Goal: Information Seeking & Learning: Learn about a topic

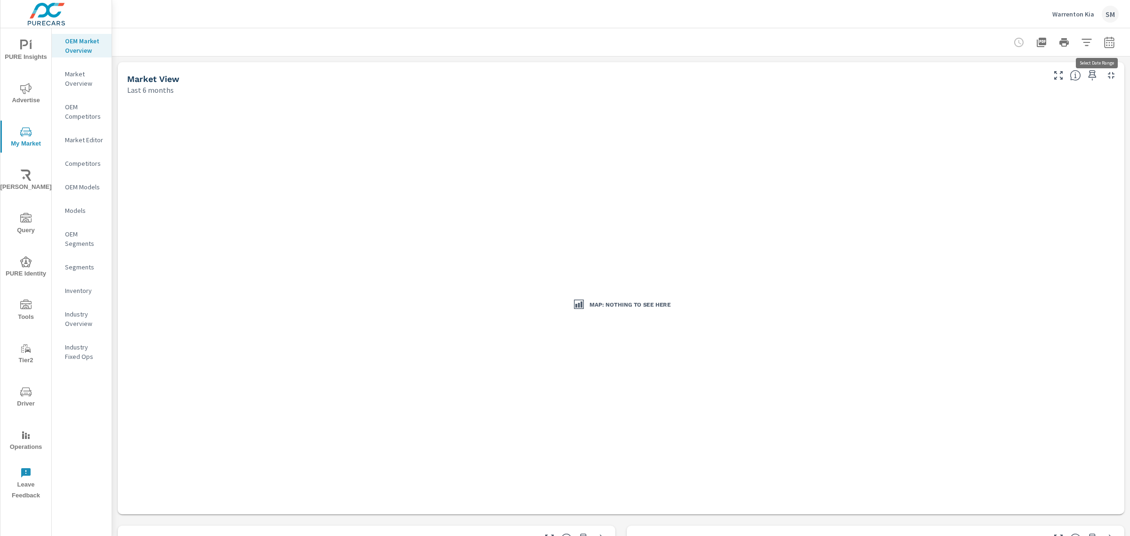
click at [1106, 45] on icon "button" at bounding box center [1109, 44] width 6 height 4
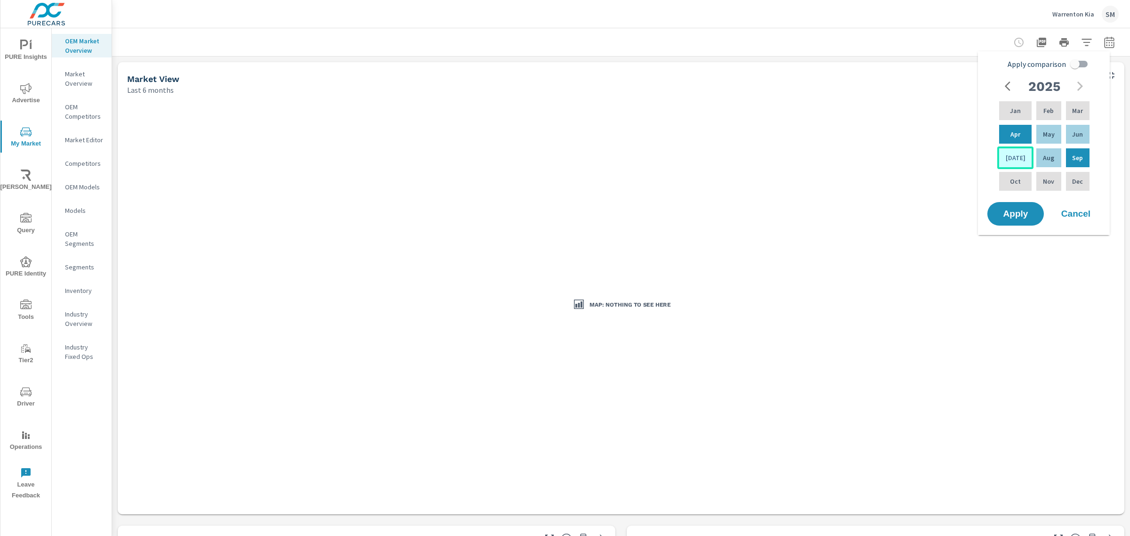
click at [1010, 153] on p "Jul" at bounding box center [1016, 157] width 20 height 9
click at [1018, 211] on span "Apply" at bounding box center [1015, 214] width 39 height 9
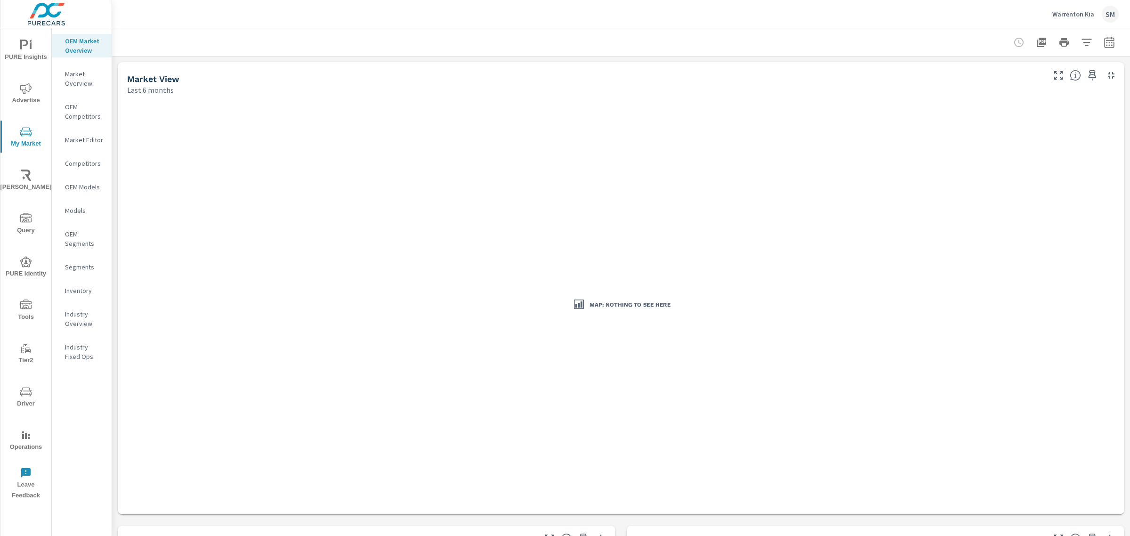
click at [1100, 48] on button "button" at bounding box center [1109, 42] width 19 height 19
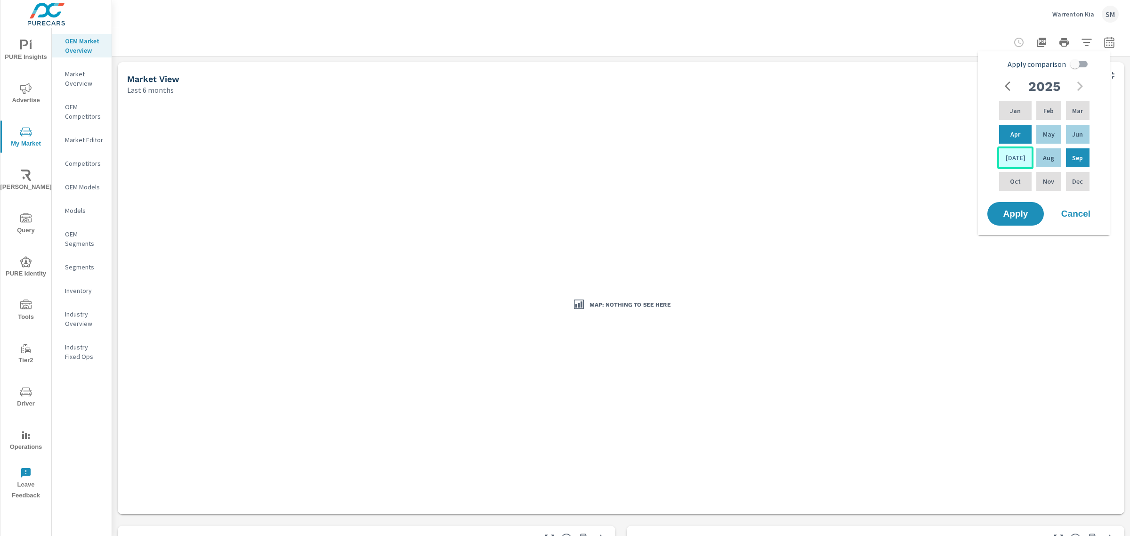
click at [1015, 152] on div "[DATE]" at bounding box center [1015, 157] width 36 height 23
click at [1016, 212] on span "Apply" at bounding box center [1015, 214] width 39 height 9
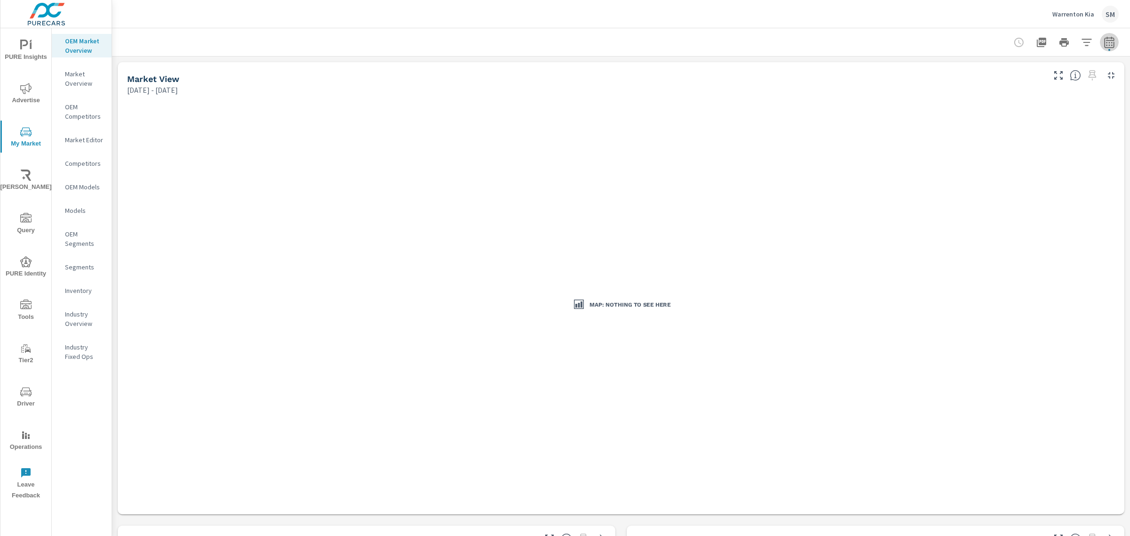
click at [1100, 39] on button "button" at bounding box center [1109, 42] width 19 height 19
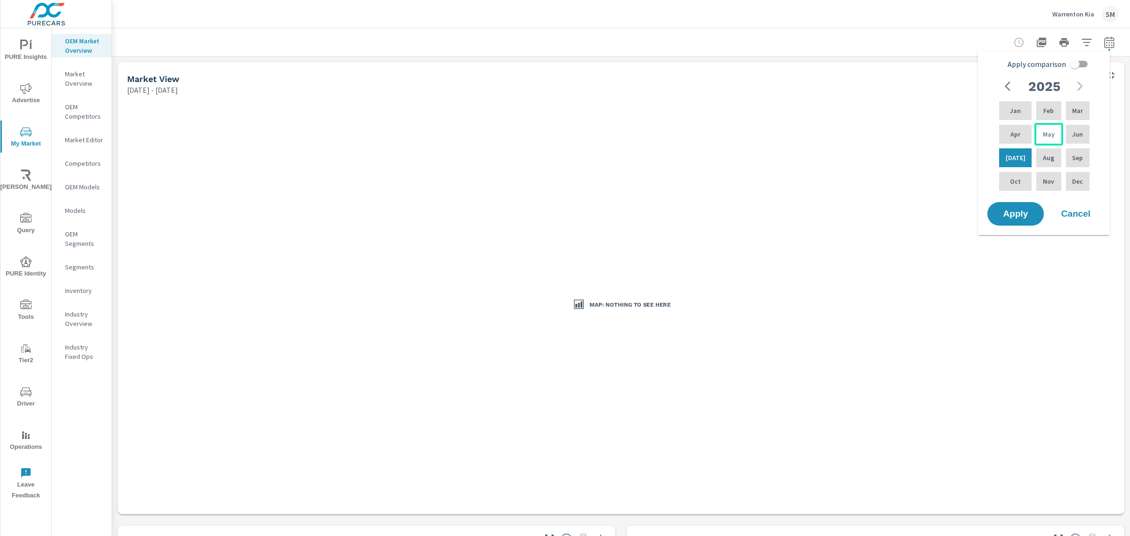
click at [1050, 134] on div "May" at bounding box center [1048, 134] width 28 height 23
click at [1018, 210] on span "Apply" at bounding box center [1015, 214] width 39 height 9
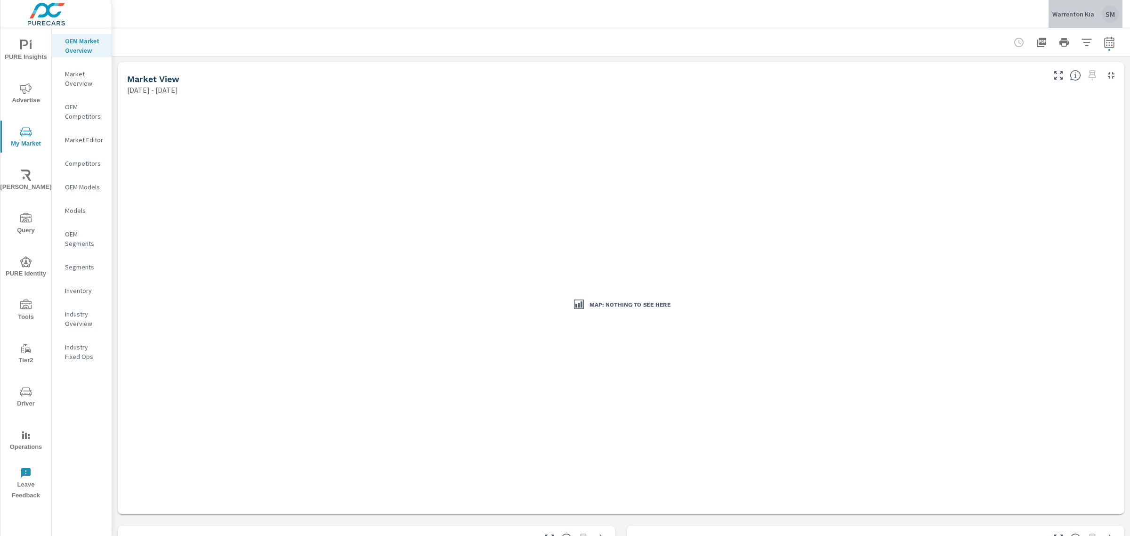
click at [1104, 25] on button "Warrenton Kia SM" at bounding box center [1086, 14] width 74 height 28
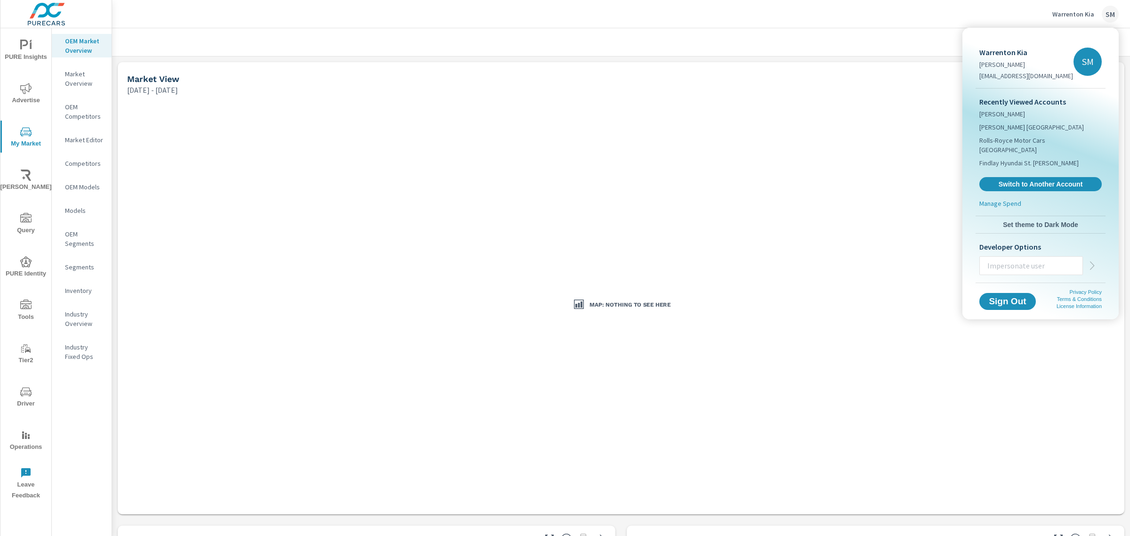
click at [915, 34] on div at bounding box center [565, 268] width 1130 height 536
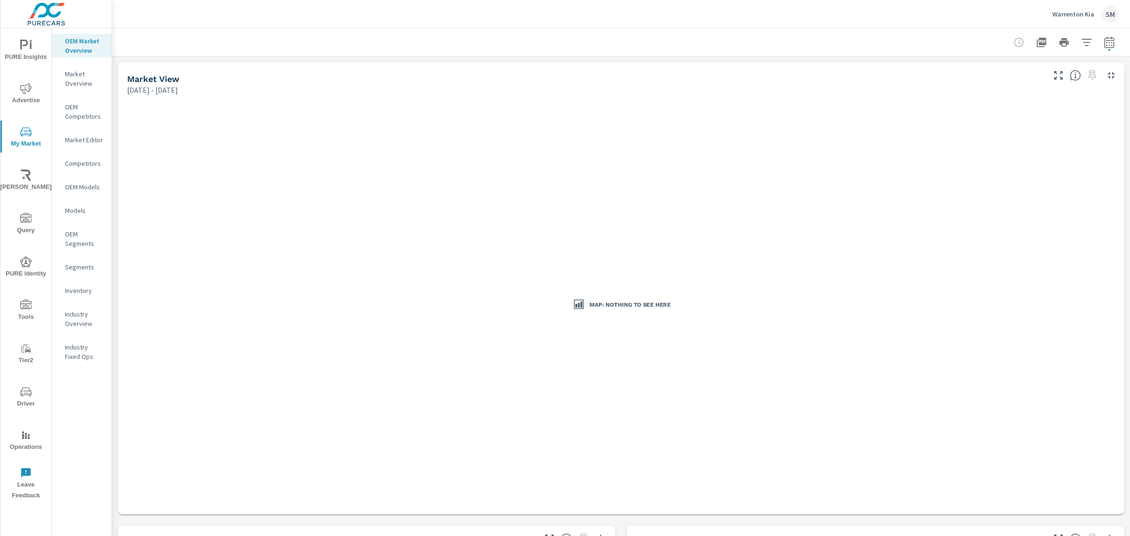
click at [1104, 39] on icon "button" at bounding box center [1109, 42] width 11 height 11
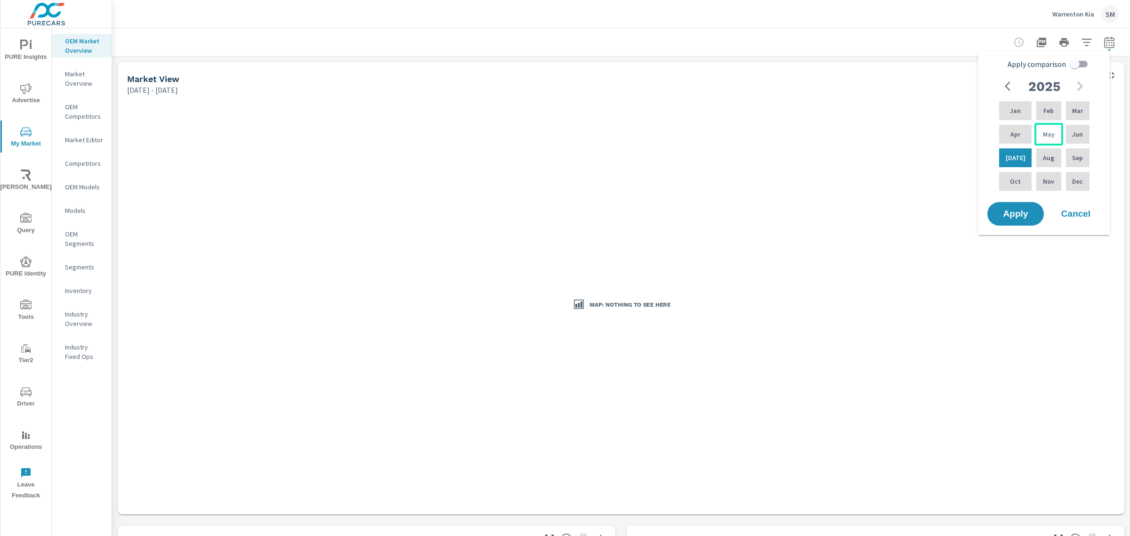
click at [1044, 128] on div "May" at bounding box center [1048, 134] width 28 height 23
click at [1013, 210] on span "Apply" at bounding box center [1015, 214] width 39 height 9
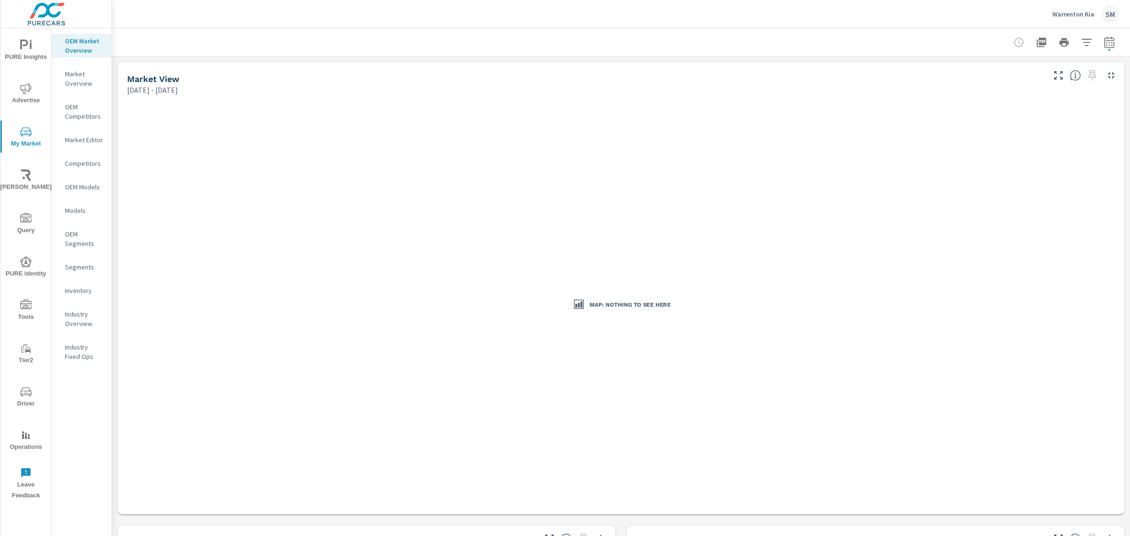
click at [1104, 40] on icon "button" at bounding box center [1109, 42] width 11 height 11
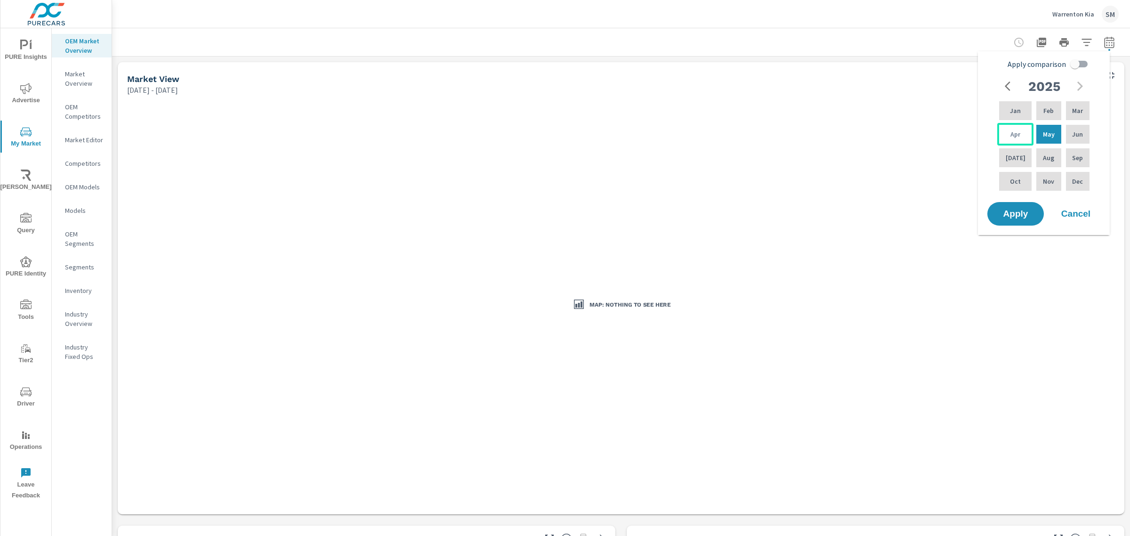
click at [1010, 131] on p "Apr" at bounding box center [1015, 133] width 10 height 9
click at [1009, 225] on button "Apply" at bounding box center [1015, 214] width 58 height 24
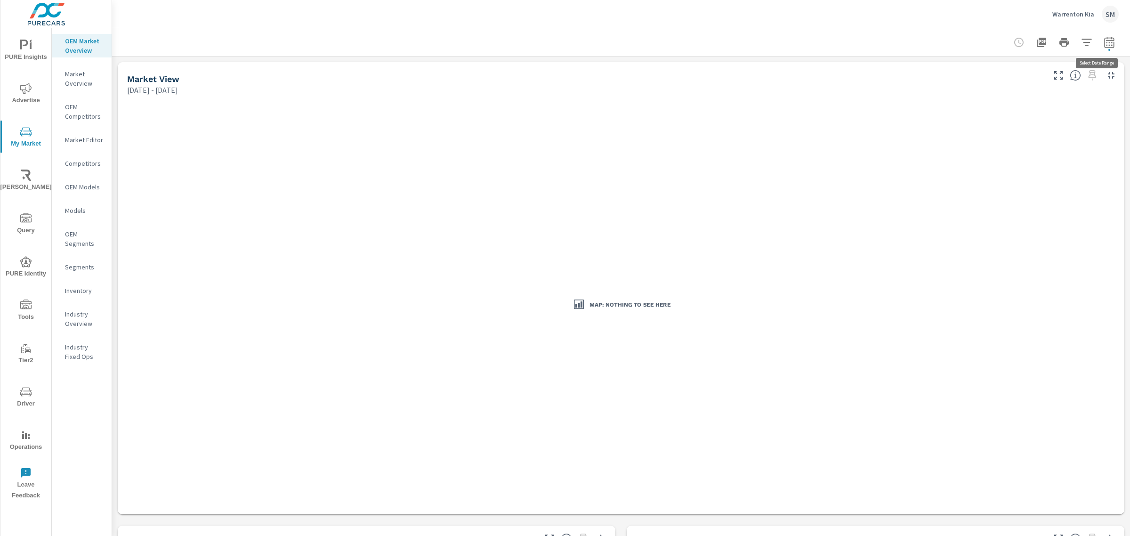
click at [1100, 43] on button "button" at bounding box center [1109, 42] width 19 height 19
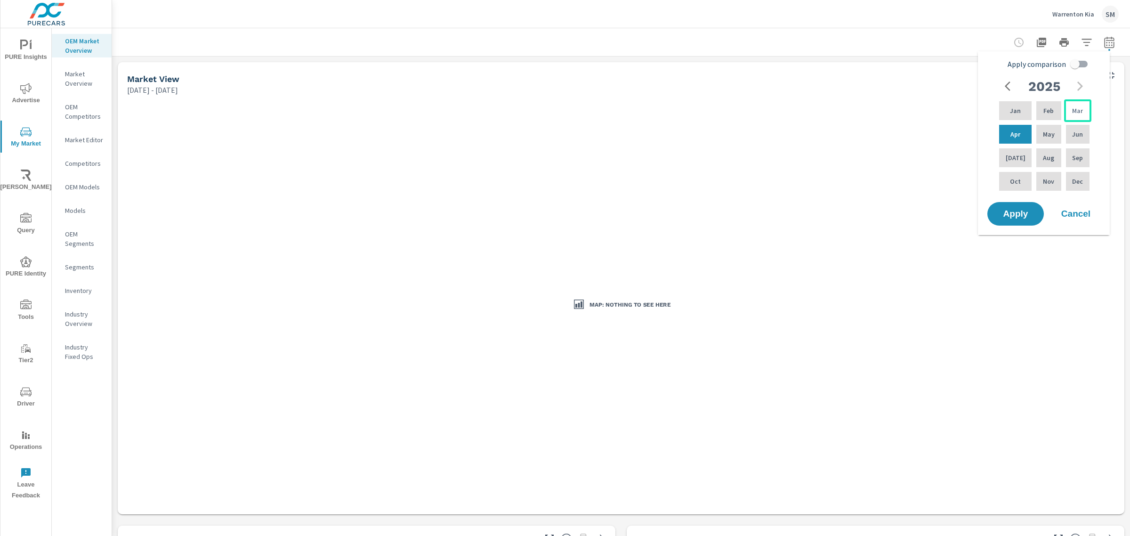
click at [1088, 105] on div "Mar" at bounding box center [1077, 110] width 27 height 23
click at [1011, 213] on span "Apply" at bounding box center [1015, 214] width 39 height 9
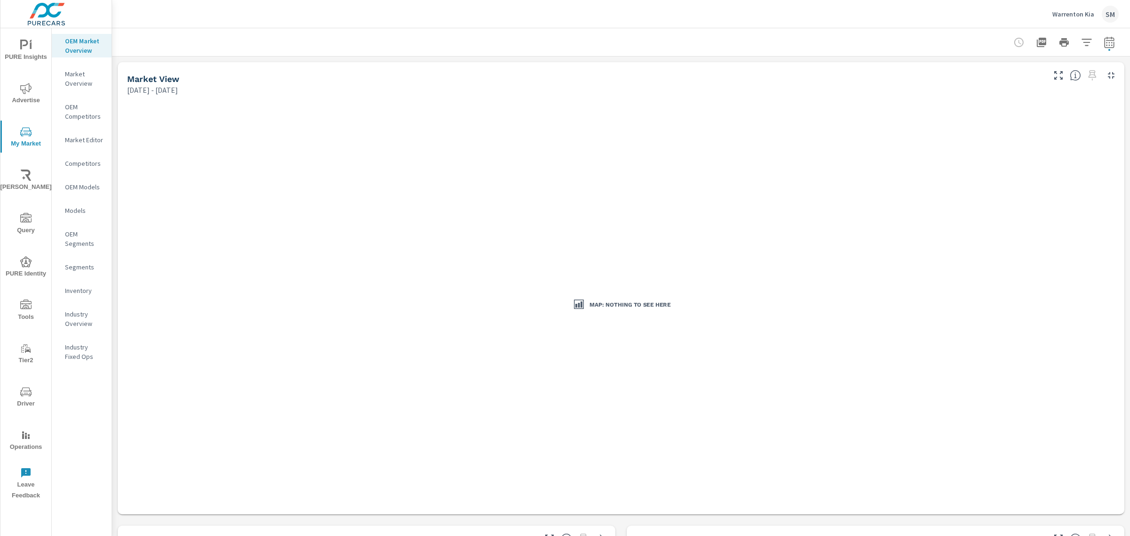
click at [1104, 47] on icon "button" at bounding box center [1109, 41] width 10 height 11
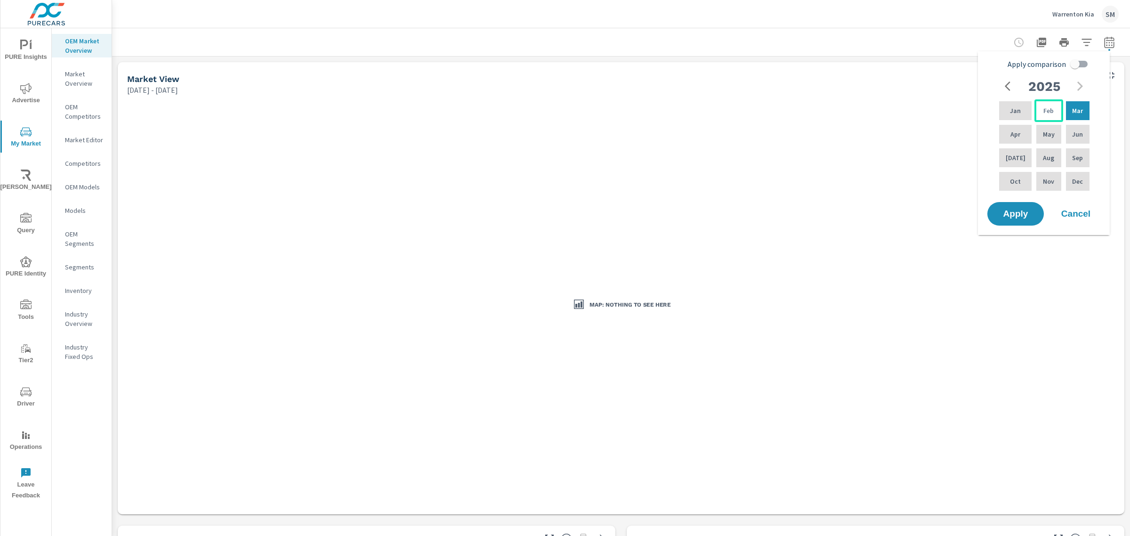
click at [1043, 104] on div "Feb" at bounding box center [1048, 110] width 28 height 23
click at [1011, 212] on span "Apply" at bounding box center [1015, 214] width 39 height 9
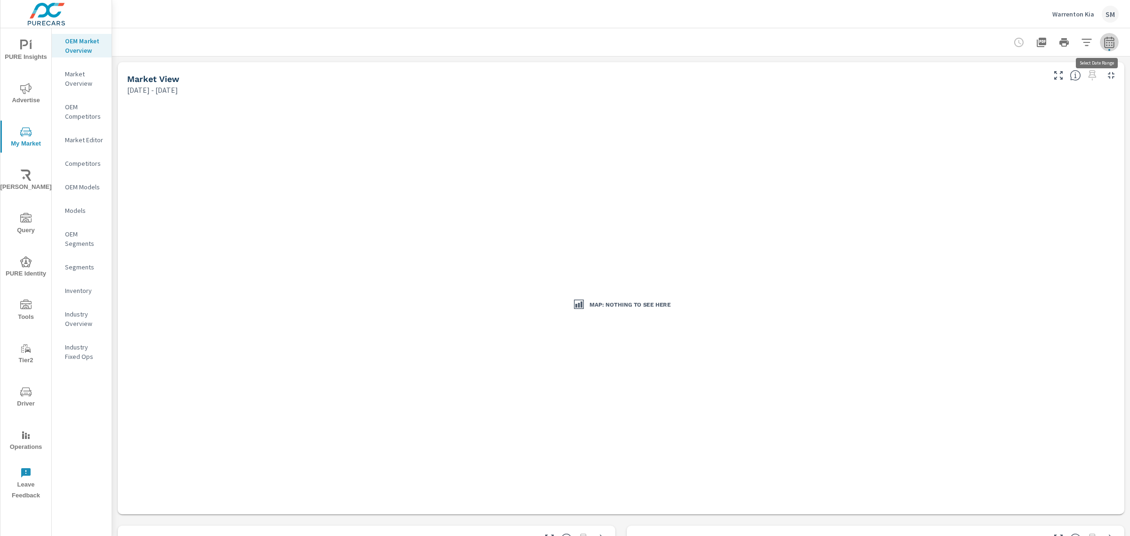
click at [1104, 40] on icon "button" at bounding box center [1109, 41] width 10 height 11
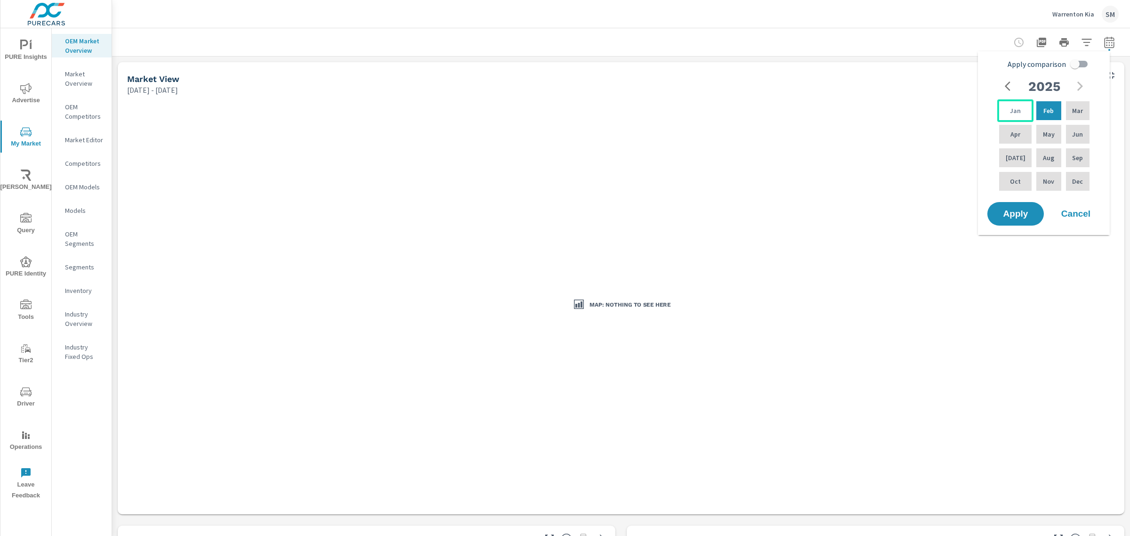
click at [1014, 109] on p "Jan" at bounding box center [1015, 110] width 11 height 9
click at [1014, 212] on span "Apply" at bounding box center [1015, 214] width 39 height 9
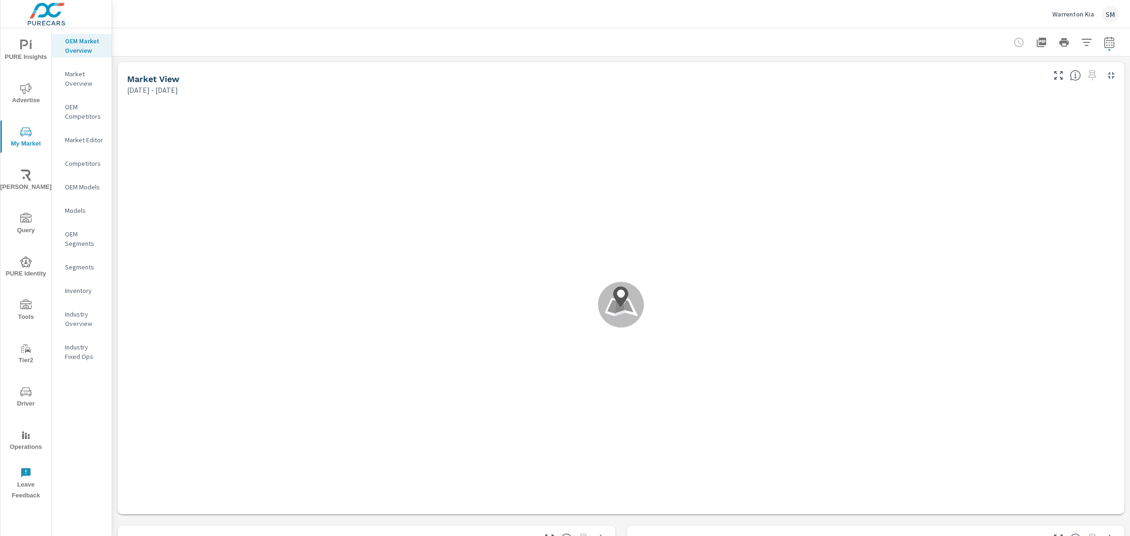
click at [1083, 29] on div at bounding box center [620, 42] width 995 height 28
click at [1082, 32] on div at bounding box center [620, 42] width 995 height 28
click at [1081, 37] on icon "button" at bounding box center [1086, 42] width 11 height 11
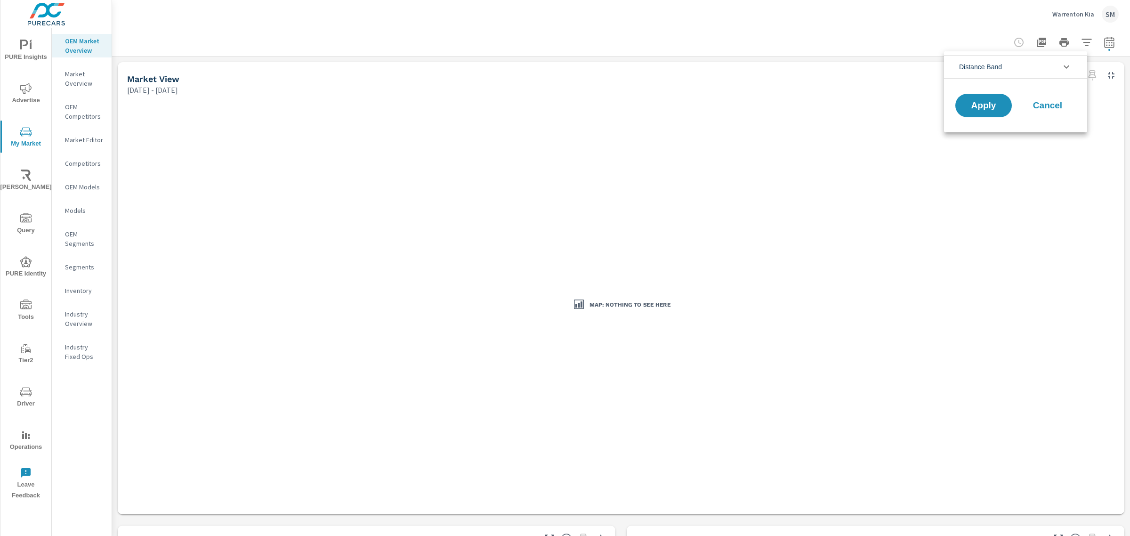
click at [1027, 69] on li "Distance Band" at bounding box center [1015, 67] width 143 height 24
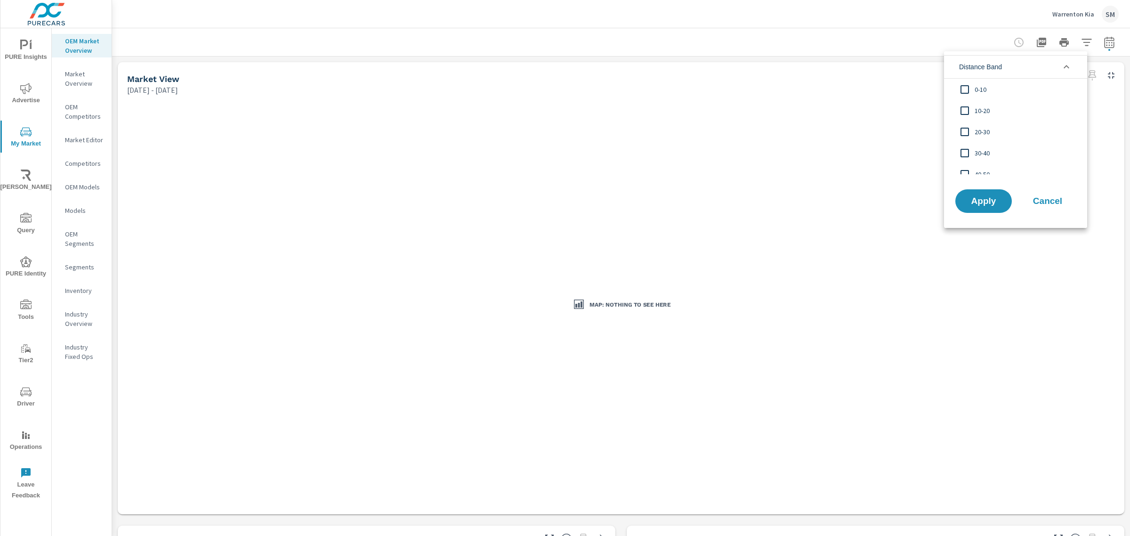
click at [913, 59] on div at bounding box center [565, 268] width 1130 height 536
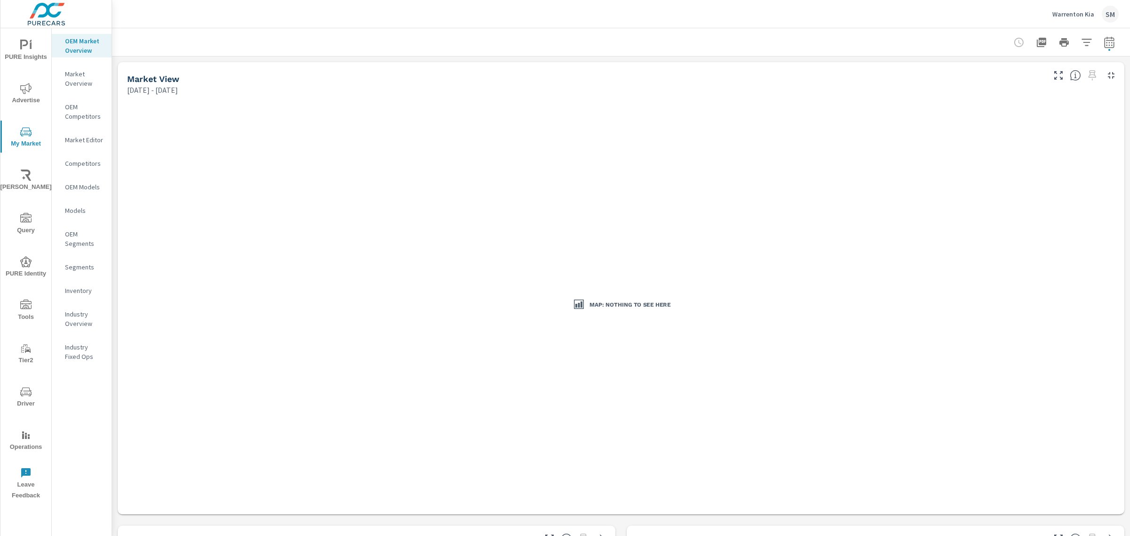
click at [24, 44] on icon "nav menu" at bounding box center [25, 45] width 11 height 11
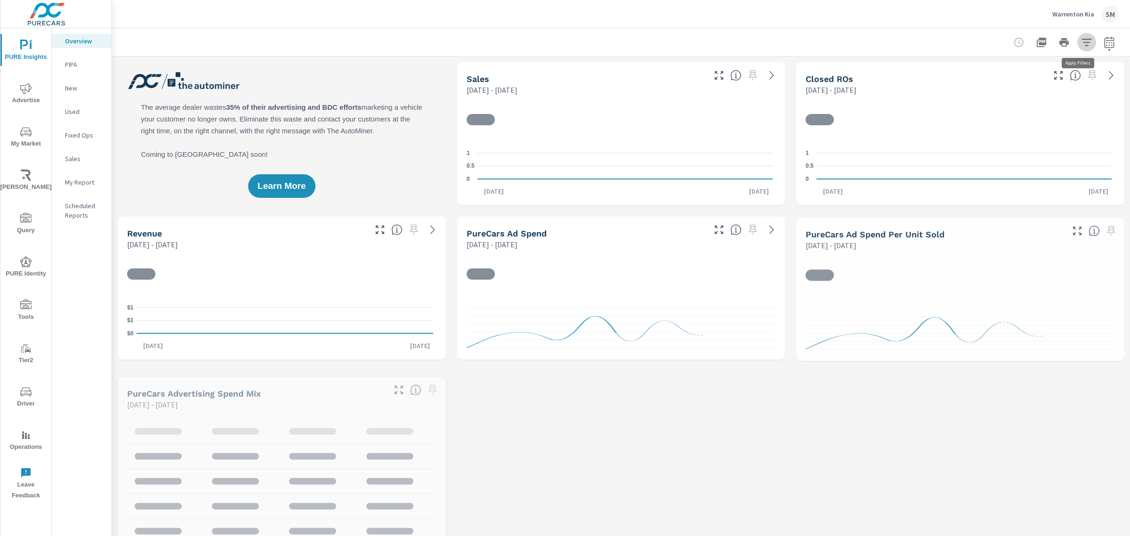
click at [1083, 41] on icon "button" at bounding box center [1086, 42] width 11 height 11
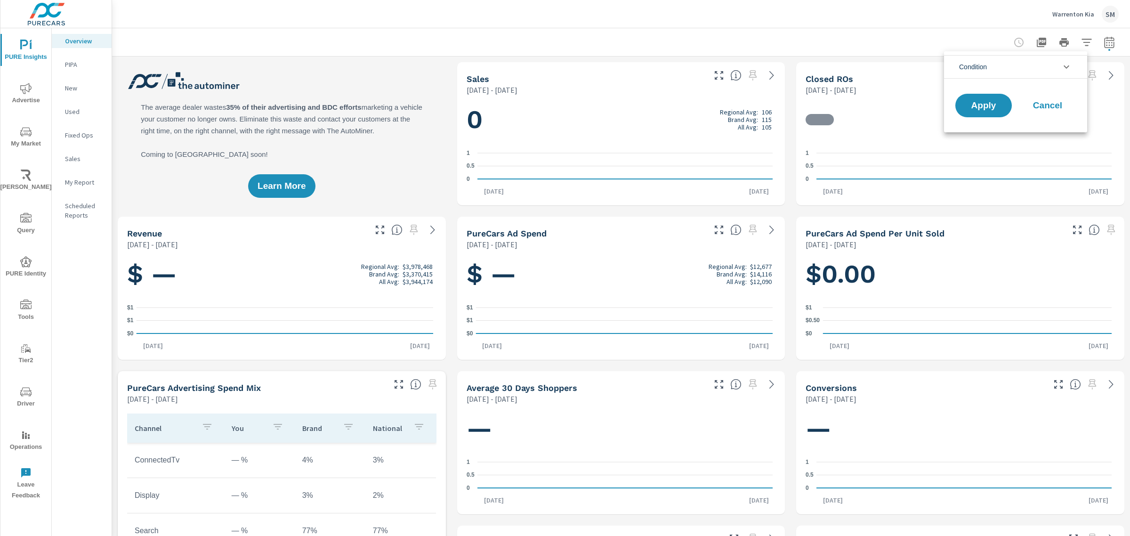
click at [1020, 70] on li "Condition" at bounding box center [1015, 67] width 143 height 24
click at [1050, 129] on span "Cancel" at bounding box center [1048, 126] width 38 height 8
click at [1081, 33] on div at bounding box center [1063, 42] width 109 height 19
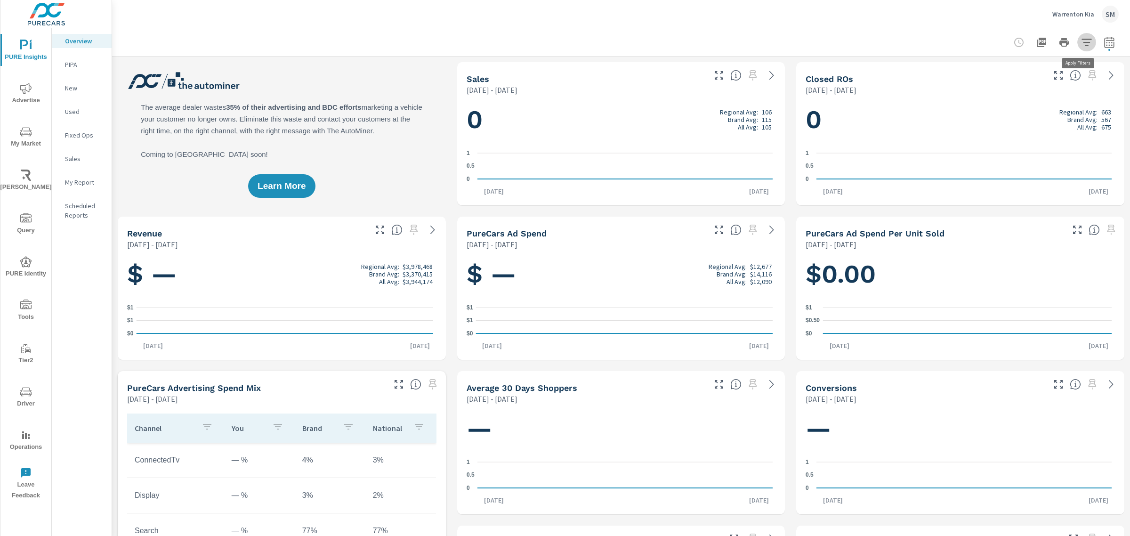
click at [1081, 37] on icon "button" at bounding box center [1086, 42] width 11 height 11
click at [1038, 65] on li "Condition" at bounding box center [1015, 67] width 143 height 24
click at [17, 133] on div at bounding box center [565, 268] width 1130 height 536
click at [17, 133] on span "My Market" at bounding box center [25, 137] width 45 height 23
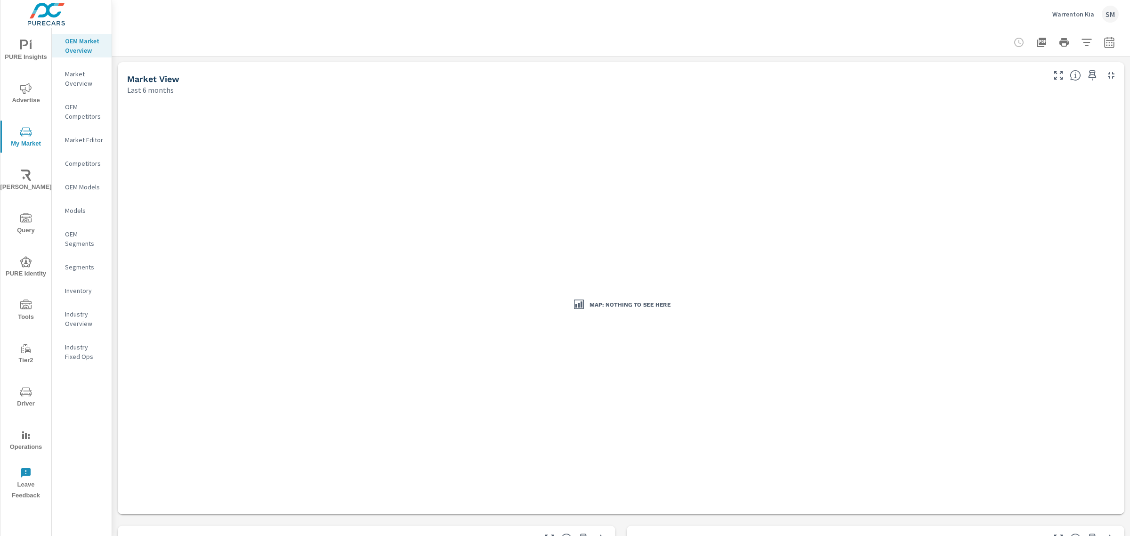
click at [326, 257] on div "Map: Nothing to see here" at bounding box center [620, 305] width 999 height 412
click at [74, 73] on p "Market Overview" at bounding box center [84, 78] width 39 height 19
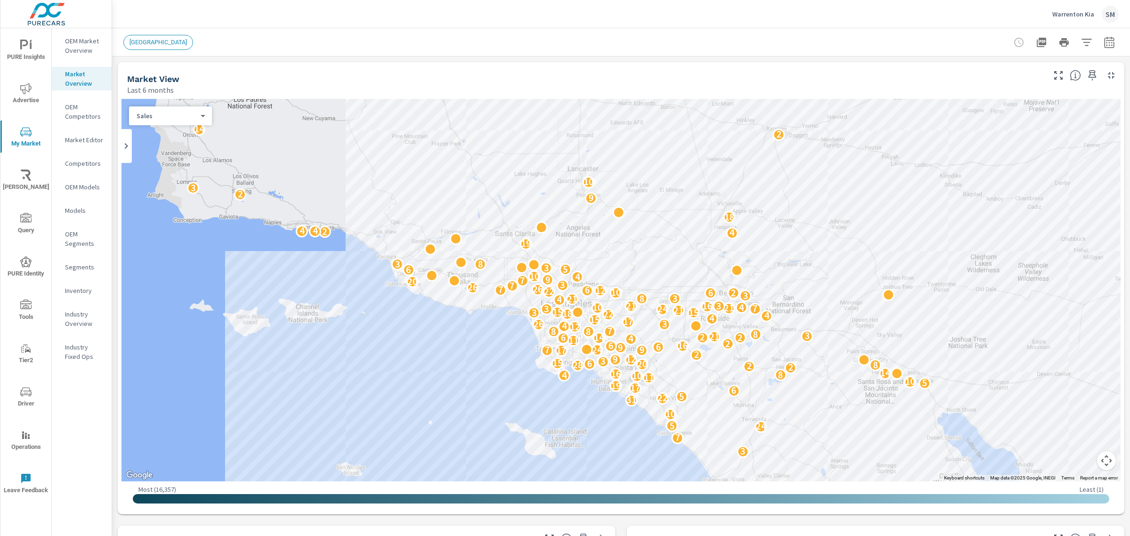
click at [76, 41] on p "OEM Market Overview" at bounding box center [84, 45] width 39 height 19
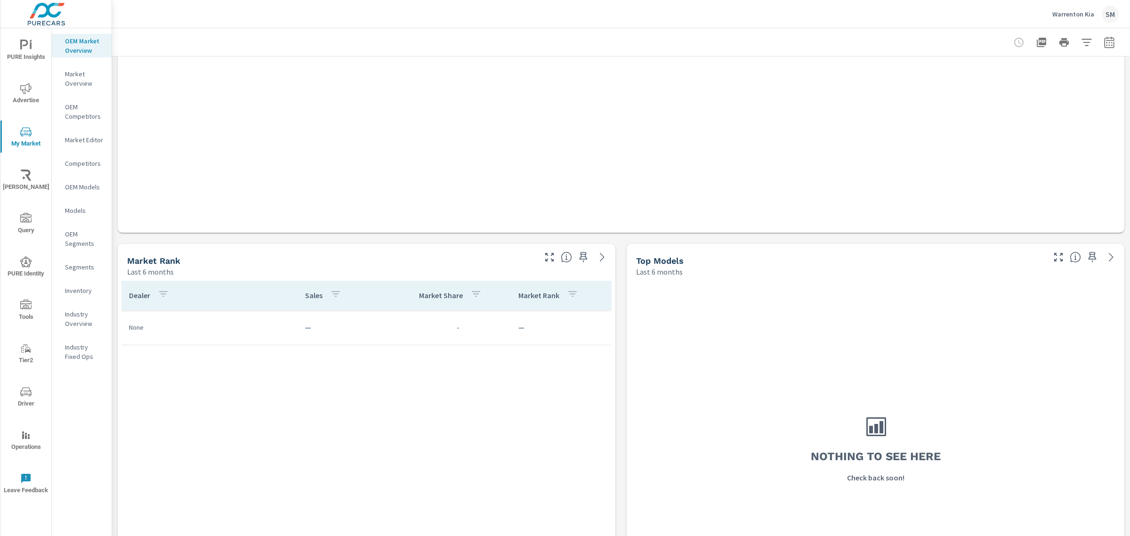
scroll to position [282, 0]
click at [1082, 39] on icon "button" at bounding box center [1087, 42] width 10 height 7
click at [1055, 66] on li "Distance Band" at bounding box center [1015, 67] width 143 height 24
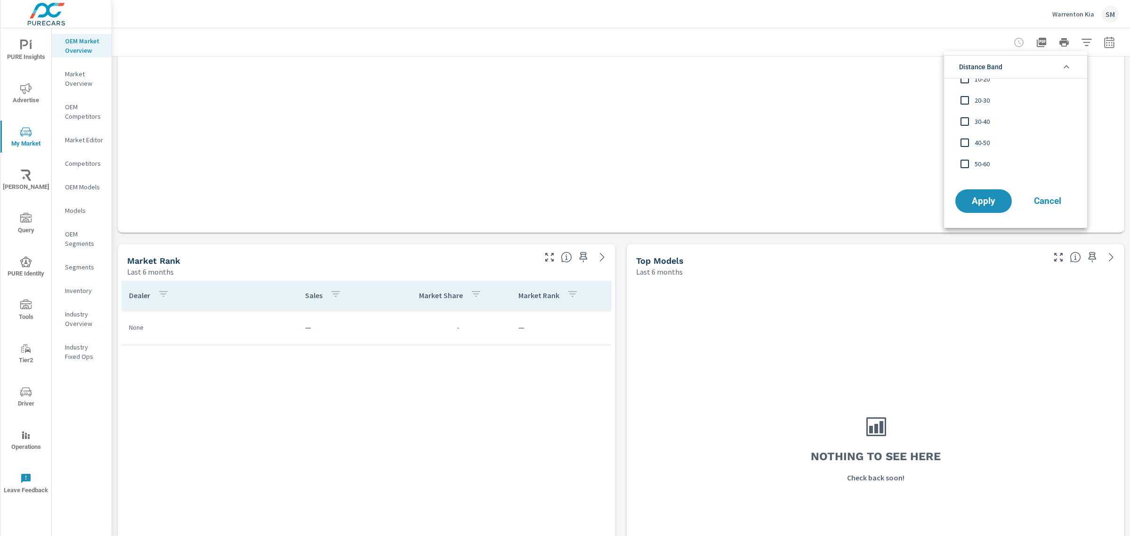
scroll to position [0, 0]
click at [1051, 213] on div "Apply Cancel" at bounding box center [1015, 203] width 143 height 50
click at [1047, 203] on span "Cancel" at bounding box center [1048, 201] width 38 height 8
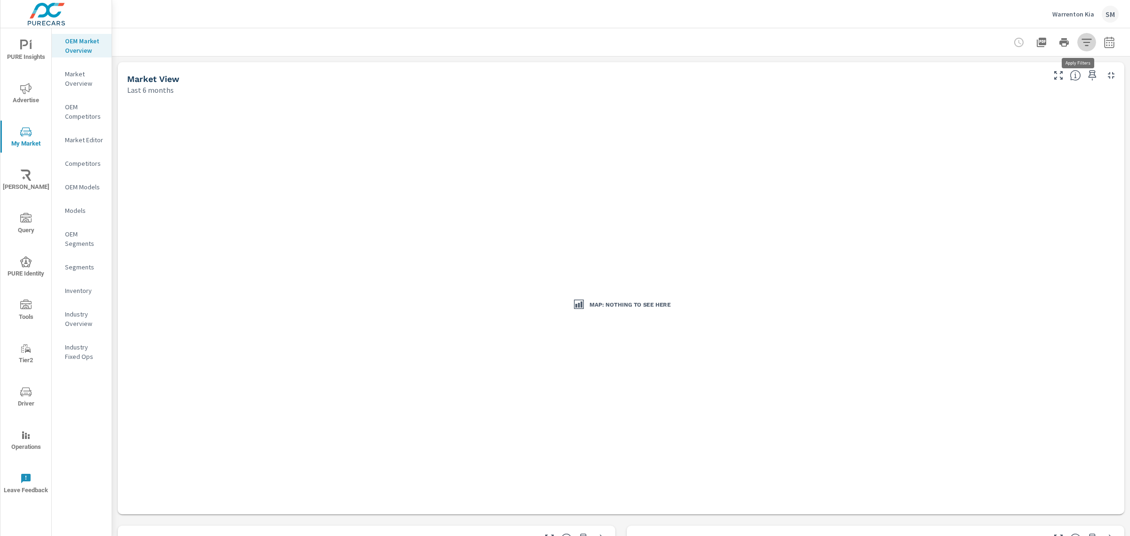
click at [1082, 42] on icon "button" at bounding box center [1087, 42] width 10 height 7
click at [1010, 71] on li "Distance Band" at bounding box center [1015, 67] width 143 height 24
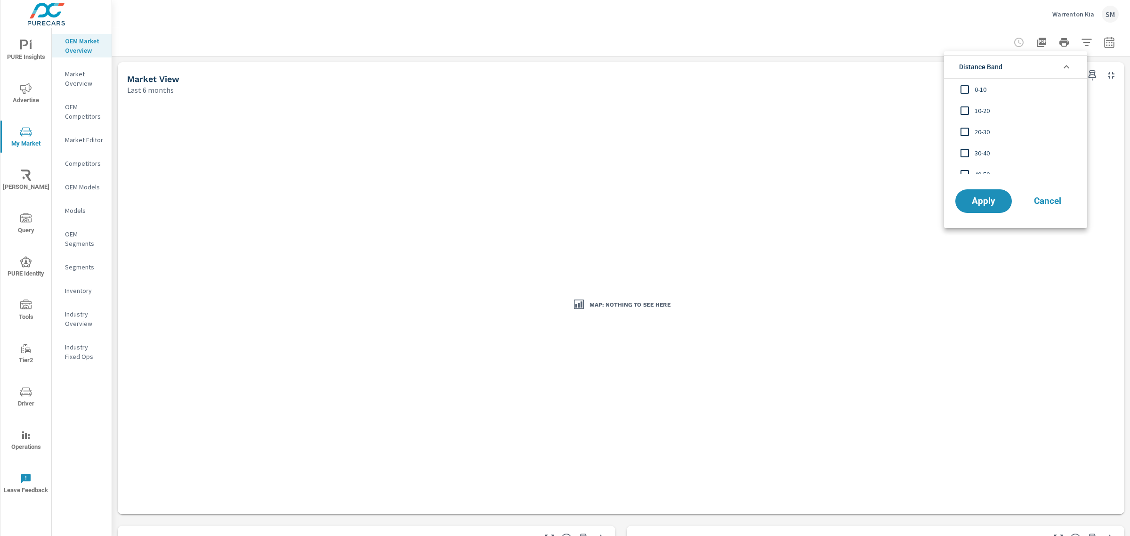
click at [1049, 203] on span "Cancel" at bounding box center [1048, 201] width 38 height 8
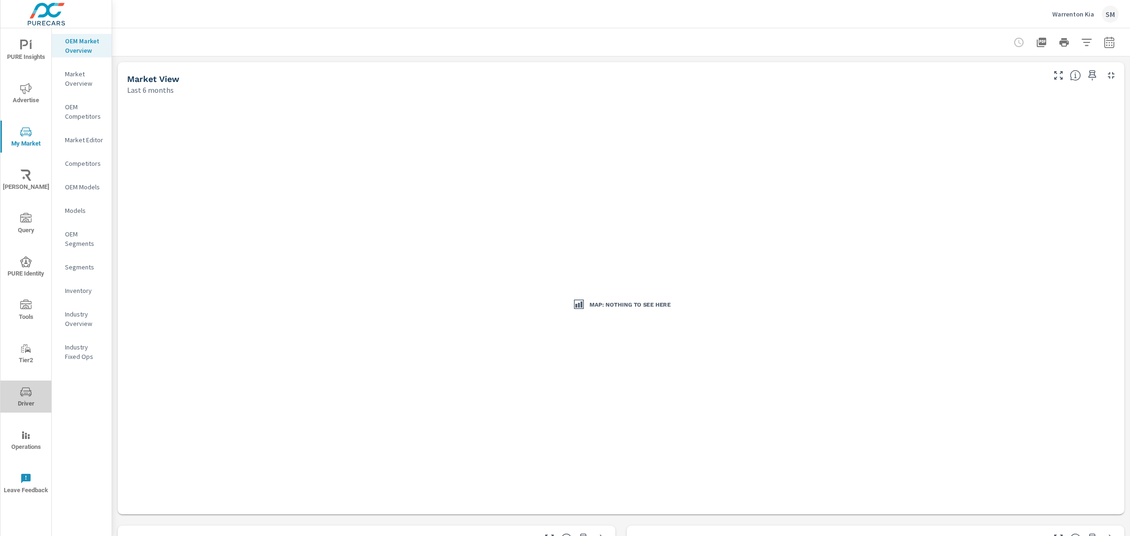
click at [16, 398] on span "Driver" at bounding box center [25, 397] width 45 height 23
click at [1082, 39] on icon "button" at bounding box center [1087, 42] width 10 height 7
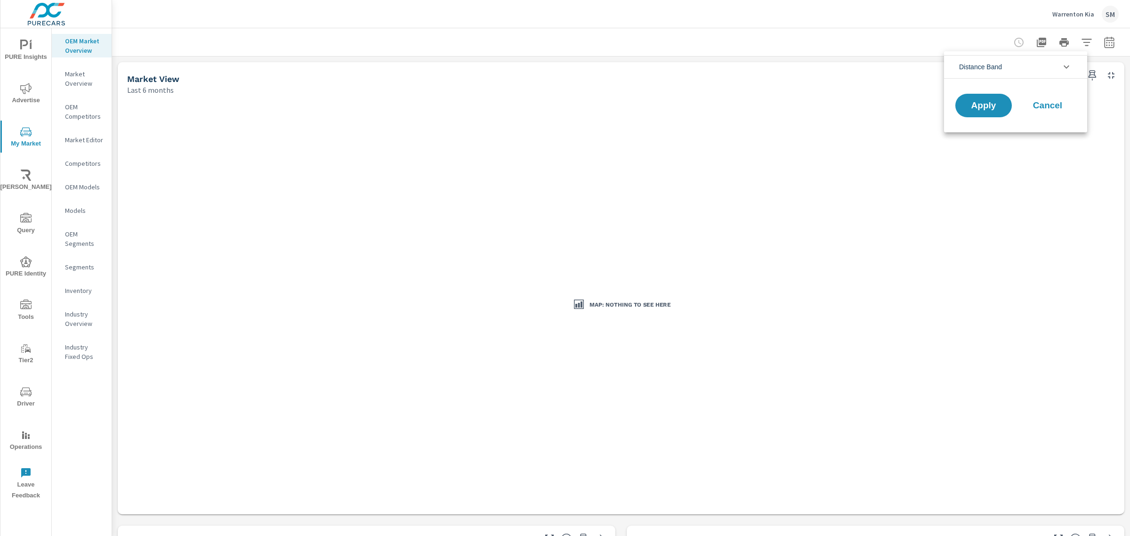
click at [1015, 64] on li "Distance Band" at bounding box center [1015, 67] width 143 height 24
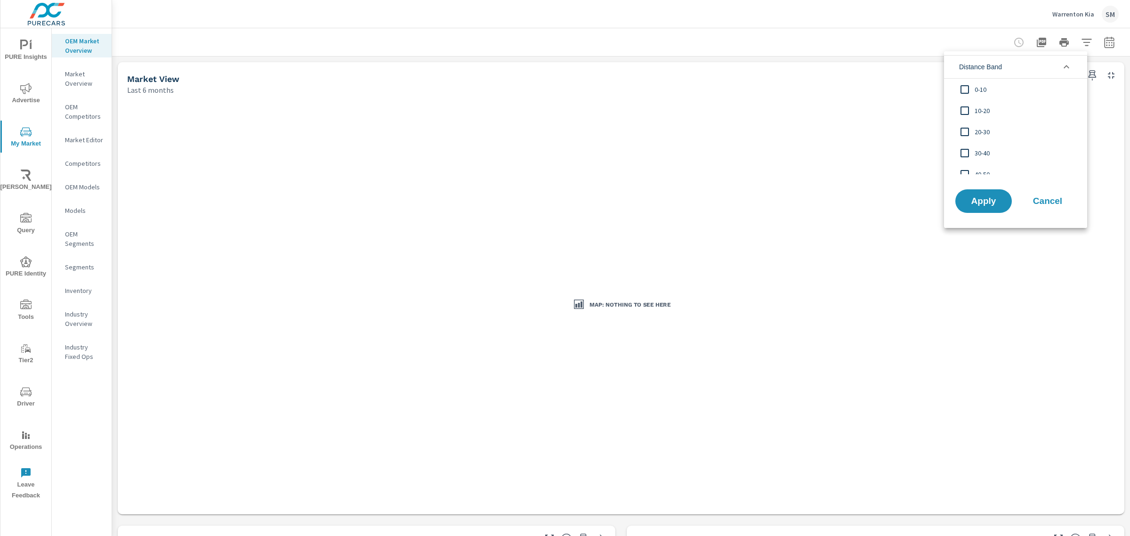
click at [72, 109] on div at bounding box center [565, 268] width 1130 height 536
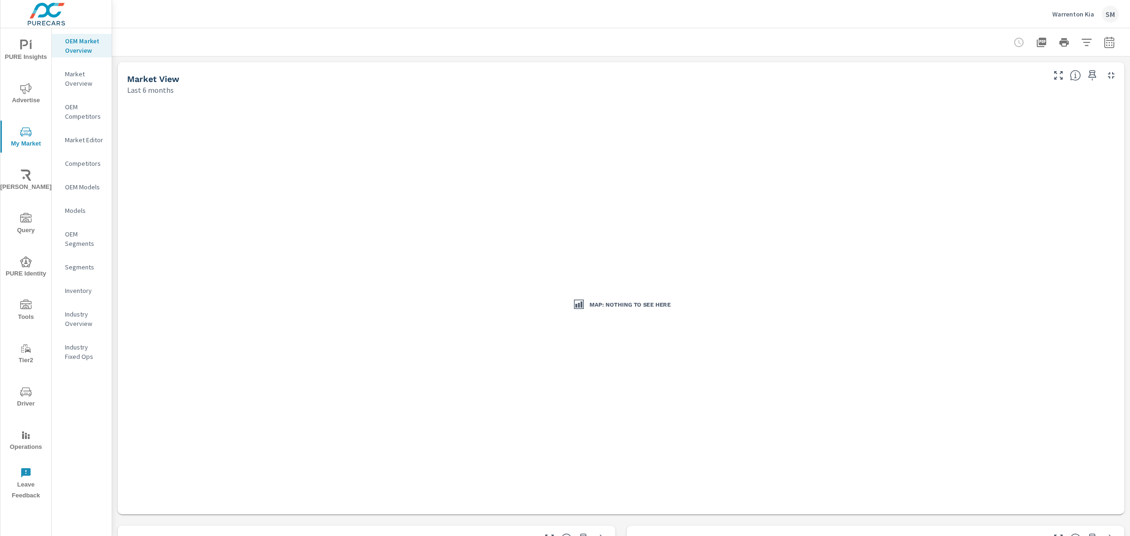
click at [72, 111] on p "OEM Competitors" at bounding box center [84, 111] width 39 height 19
click at [74, 73] on p "Market Overview" at bounding box center [84, 78] width 39 height 19
click at [1081, 40] on icon "button" at bounding box center [1086, 42] width 11 height 11
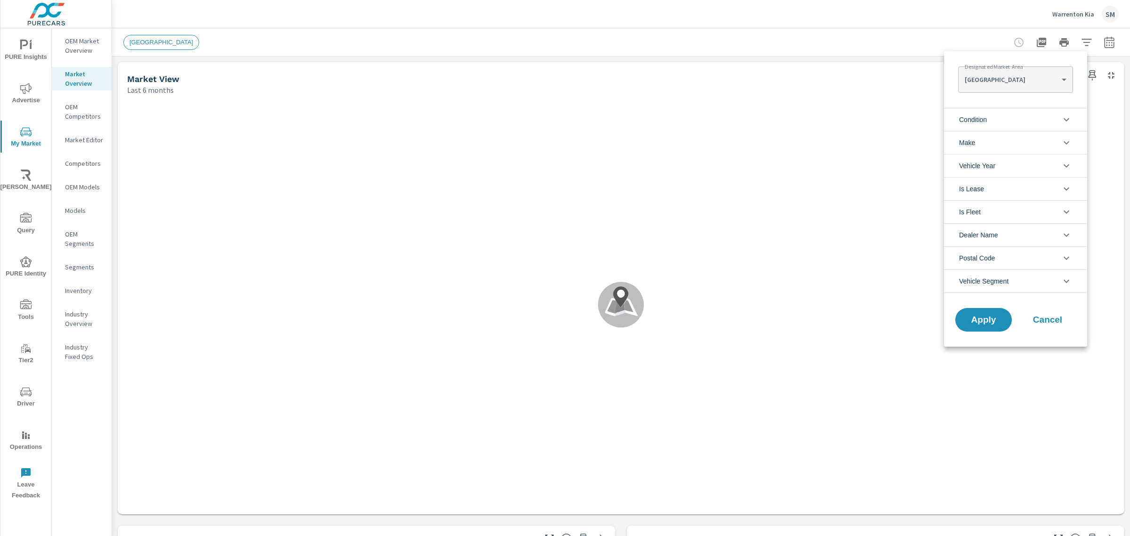
click at [1040, 78] on body "PURE Insights Advertise My Market Riley AI Query PURE Identity Tools Tier2 Driv…" at bounding box center [565, 268] width 1130 height 536
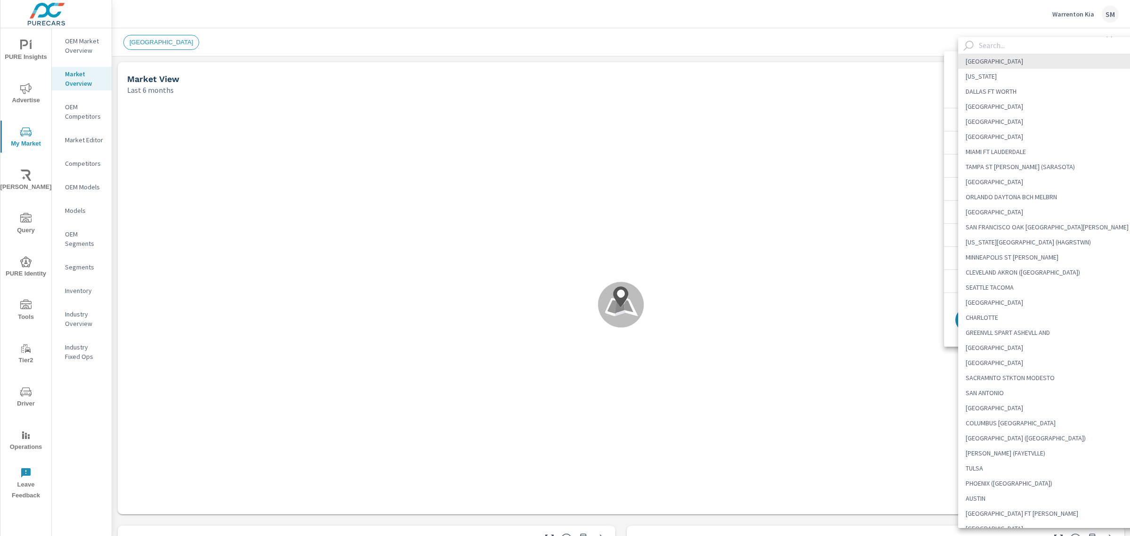
scroll to position [60, 0]
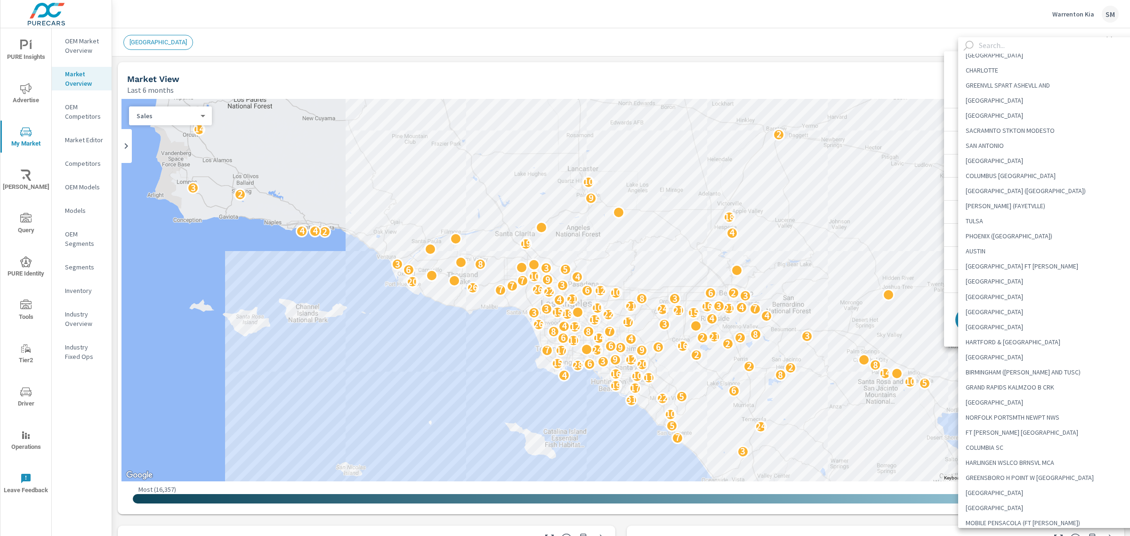
scroll to position [62, 0]
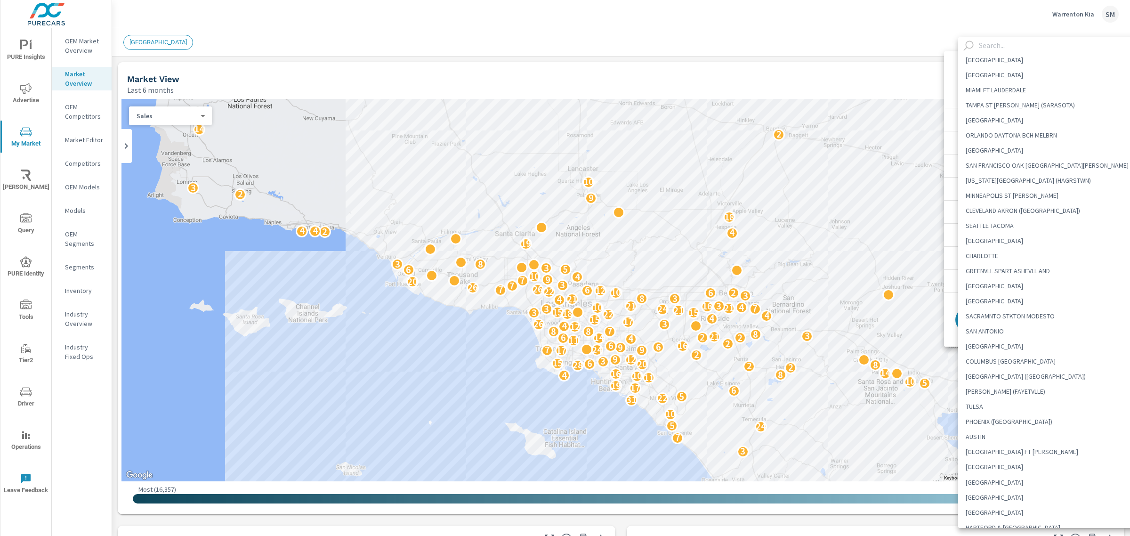
click at [994, 45] on input "text" at bounding box center [1060, 45] width 170 height 16
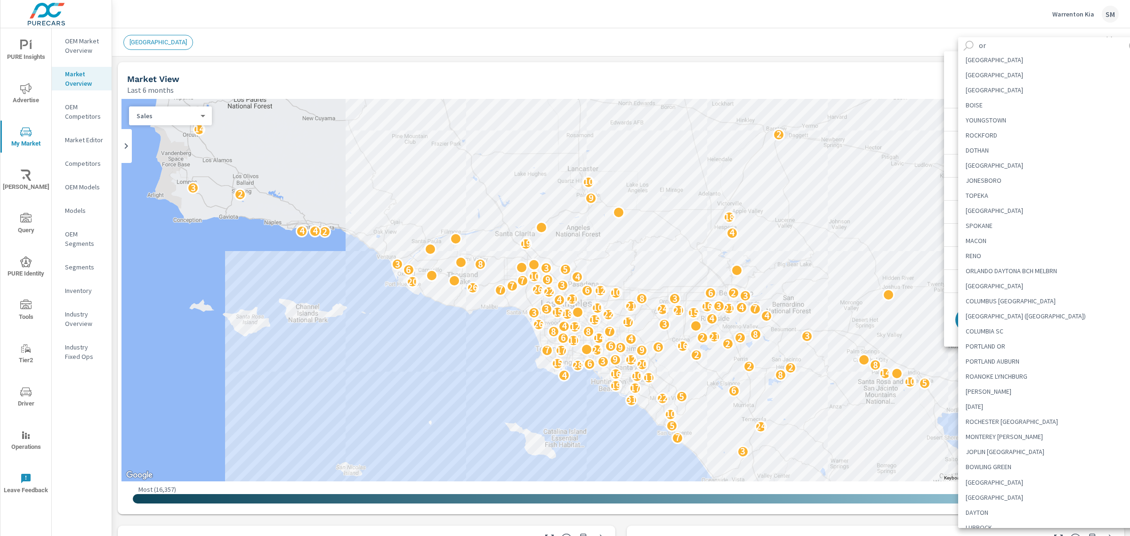
scroll to position [0, 0]
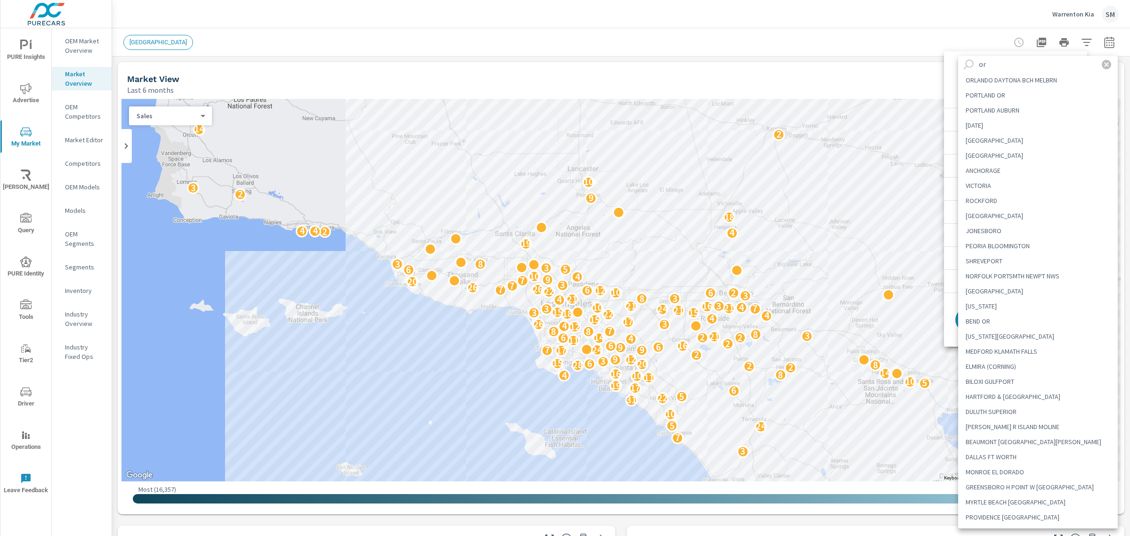
type input "o"
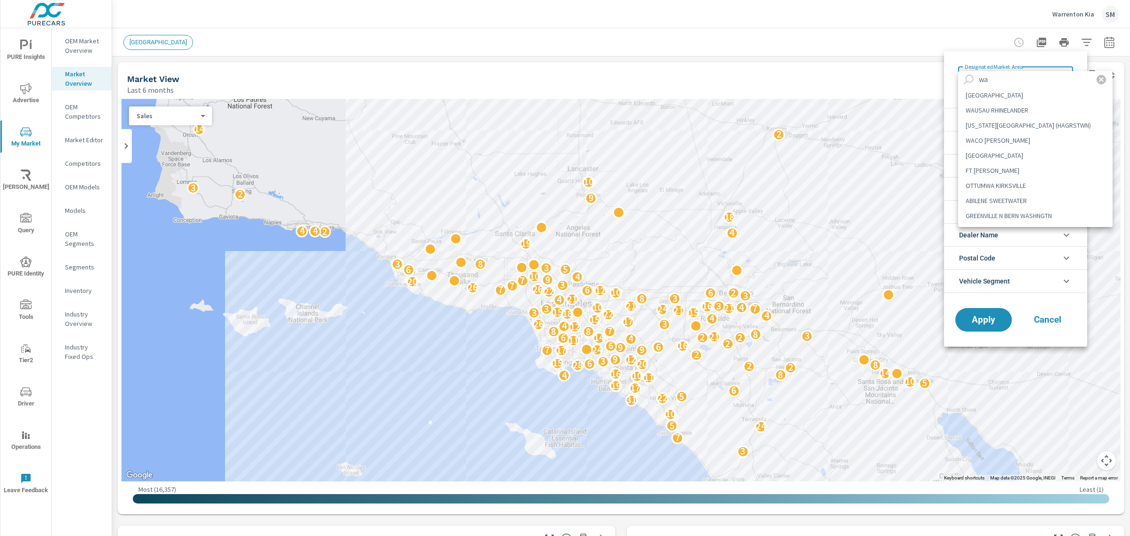
type input "w"
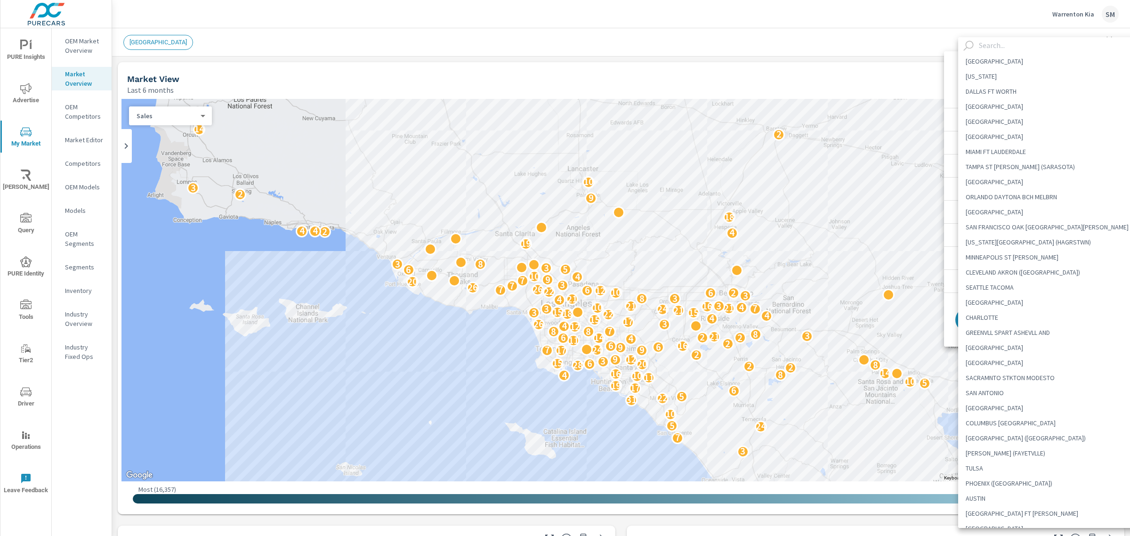
click at [994, 44] on input "text" at bounding box center [1060, 45] width 170 height 16
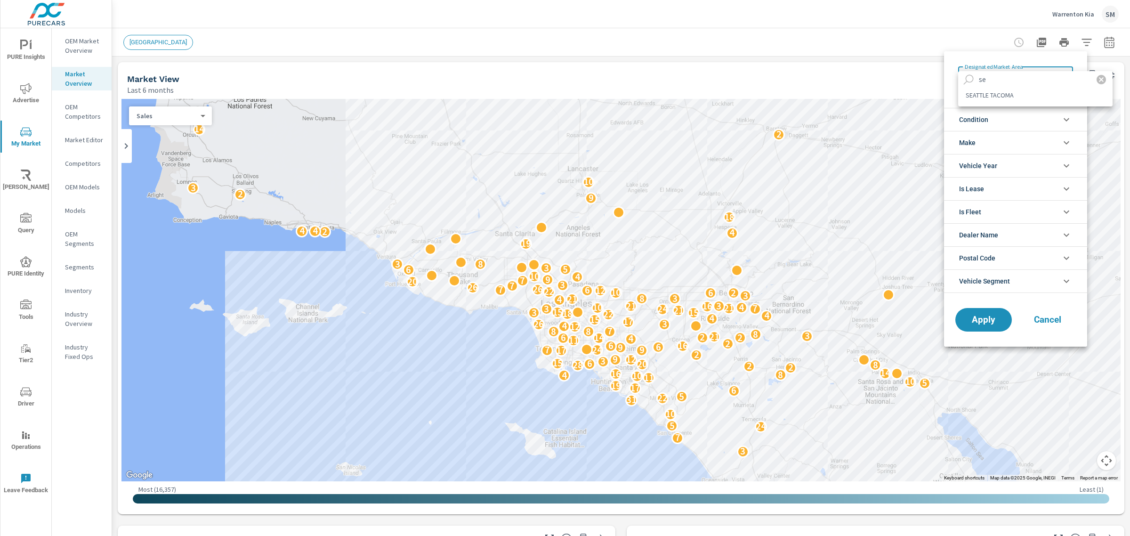
type input "s"
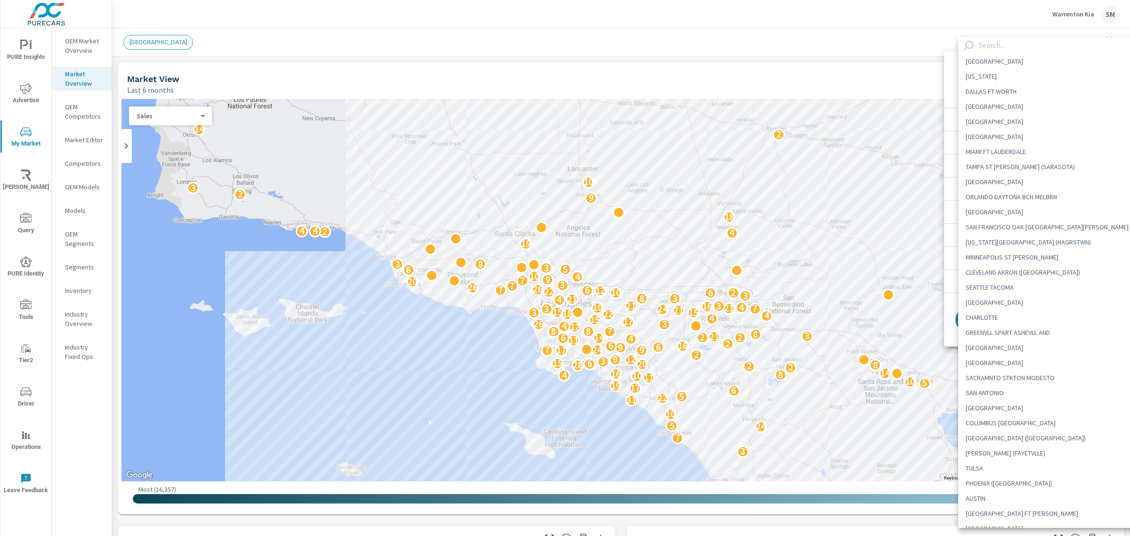
click at [1002, 46] on input "text" at bounding box center [1060, 45] width 170 height 16
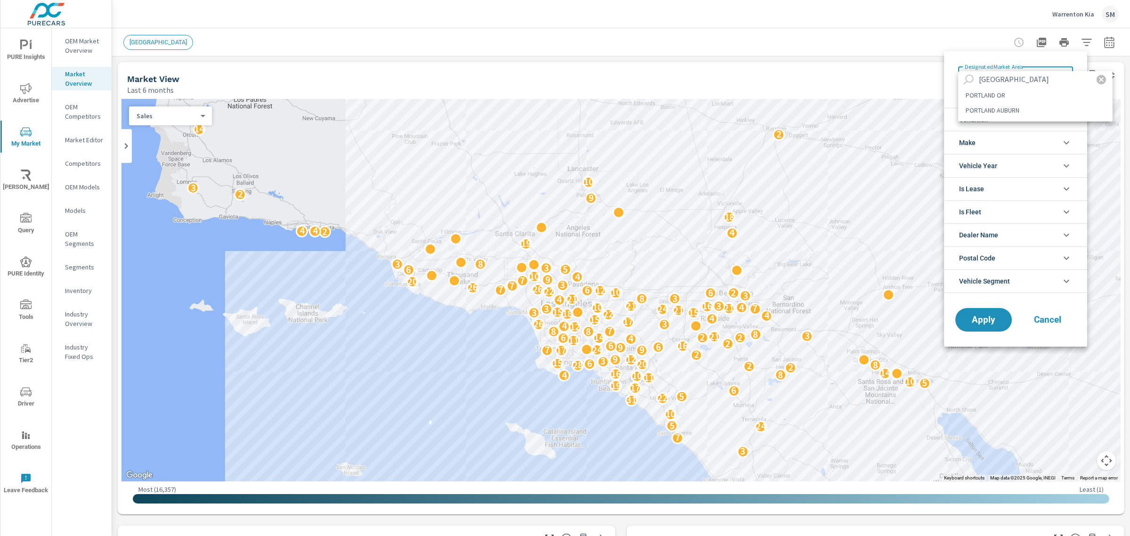
type input "portland"
click at [997, 95] on li "PORTLAND OR" at bounding box center [1035, 95] width 154 height 15
type Area "PORTLAND OR"
click at [980, 323] on span "Apply" at bounding box center [983, 319] width 39 height 9
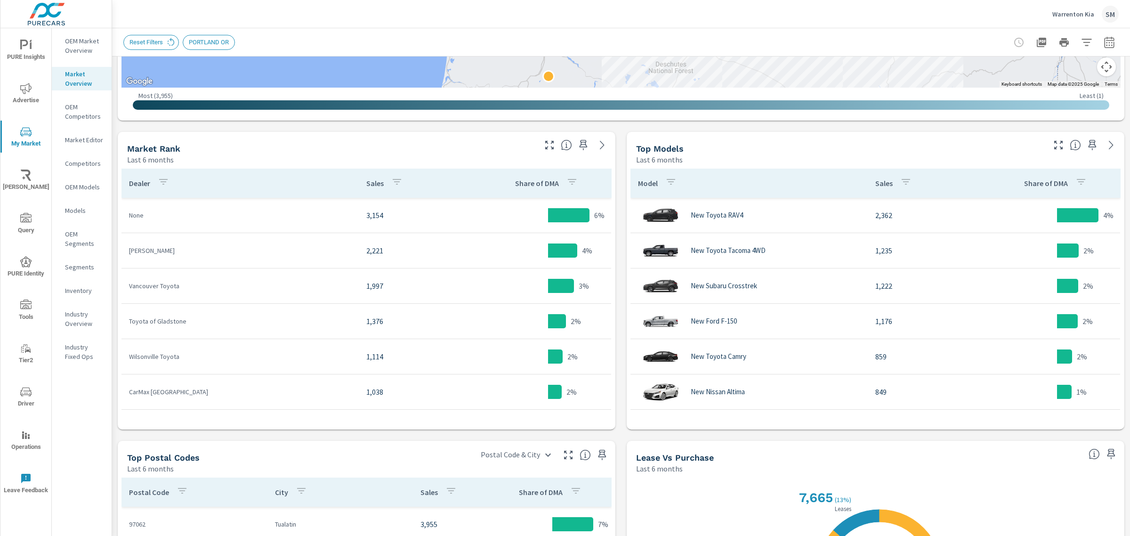
scroll to position [394, 0]
click at [1082, 45] on icon "button" at bounding box center [1086, 42] width 11 height 11
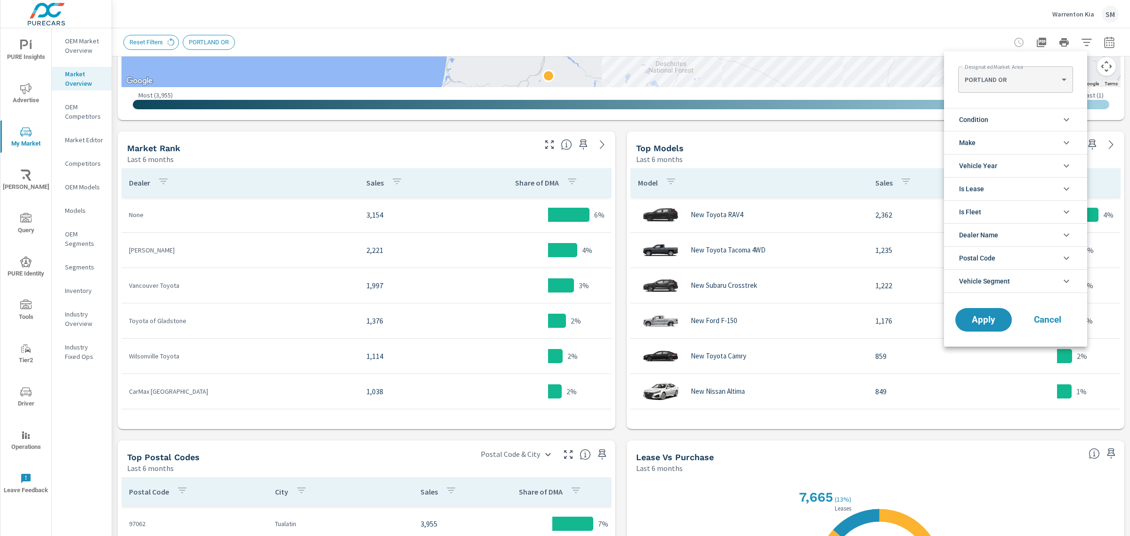
click at [1006, 144] on li "Make" at bounding box center [1015, 142] width 143 height 23
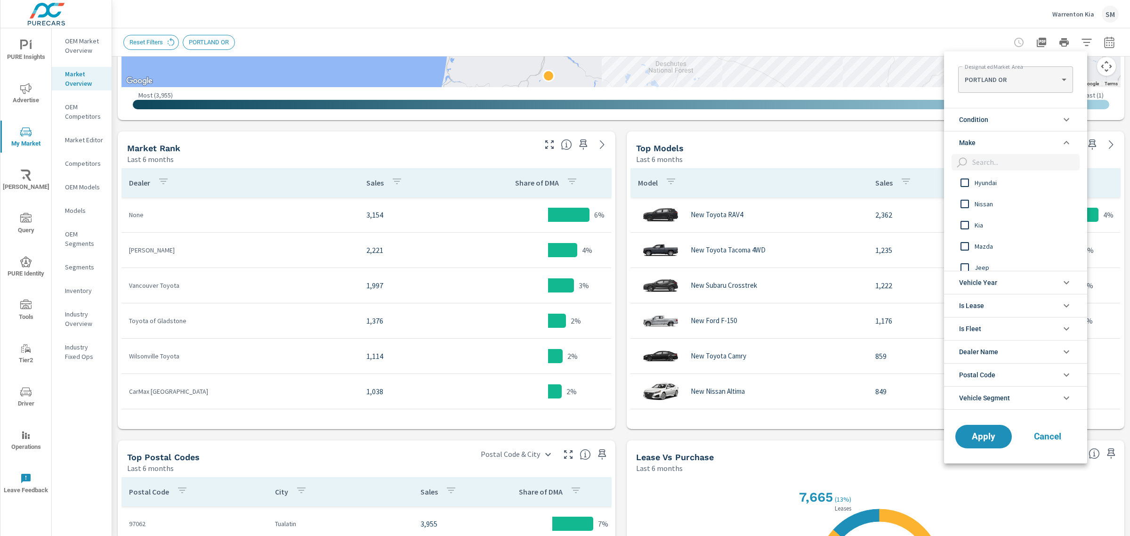
scroll to position [110, 0]
click at [973, 222] on input "filter options" at bounding box center [965, 225] width 20 height 20
click at [975, 436] on span "Apply" at bounding box center [983, 436] width 39 height 9
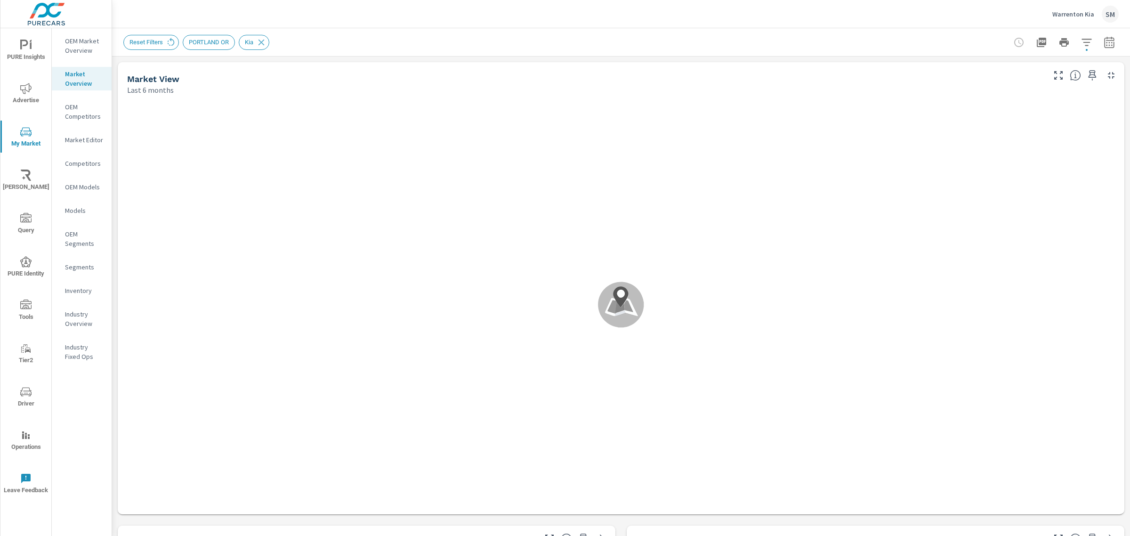
scroll to position [332, 0]
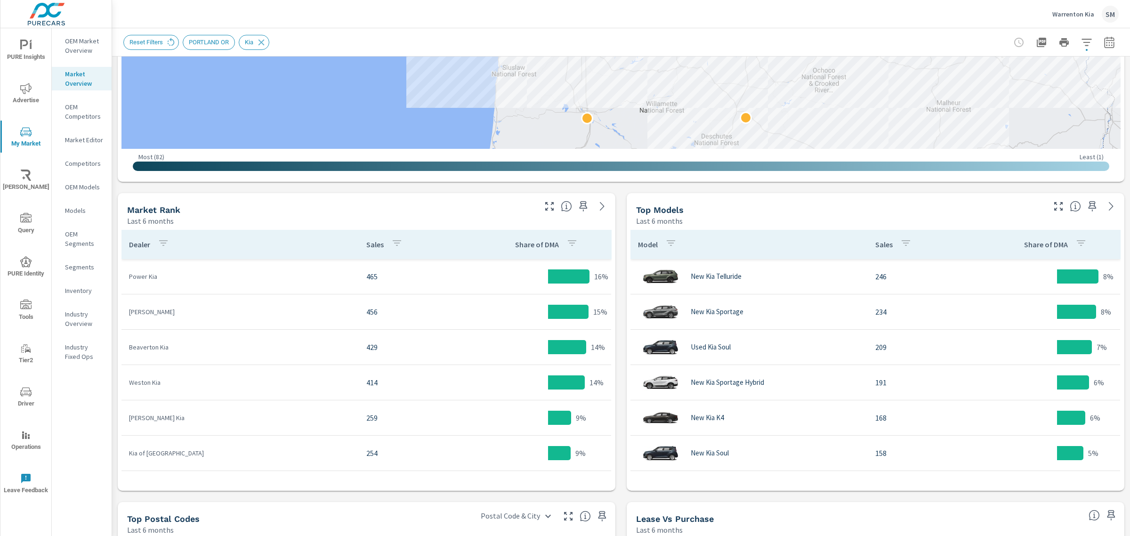
scroll to position [81, 0]
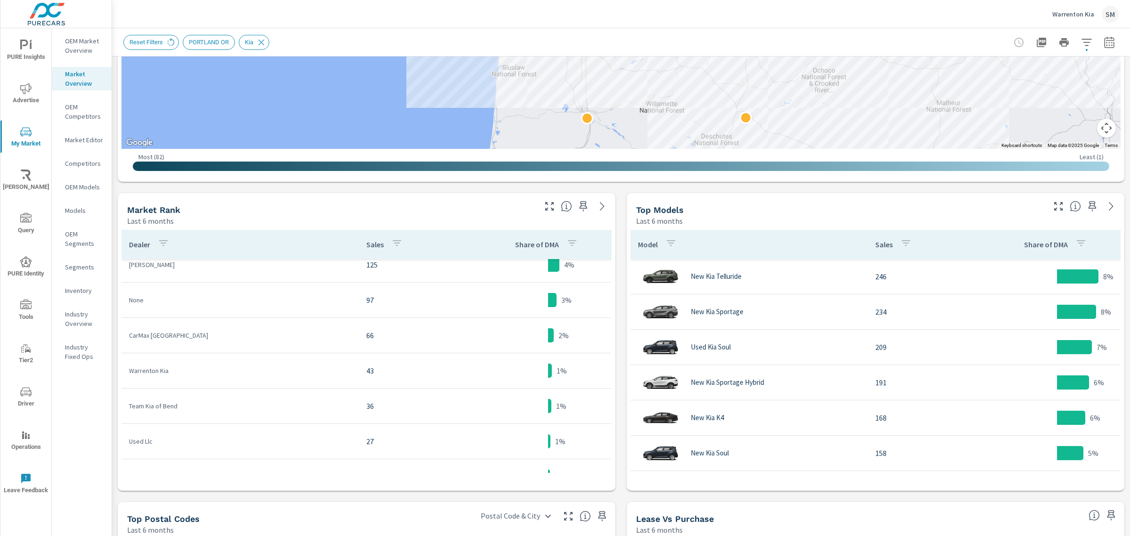
scroll to position [224, 0]
drag, startPoint x: 129, startPoint y: 369, endPoint x: 558, endPoint y: 373, distance: 429.4
click at [558, 373] on tr "Warrenton Kia 43 1%" at bounding box center [366, 370] width 490 height 35
click at [401, 374] on p "43" at bounding box center [421, 369] width 111 height 11
click at [161, 366] on p "Warrenton Kia" at bounding box center [240, 369] width 222 height 9
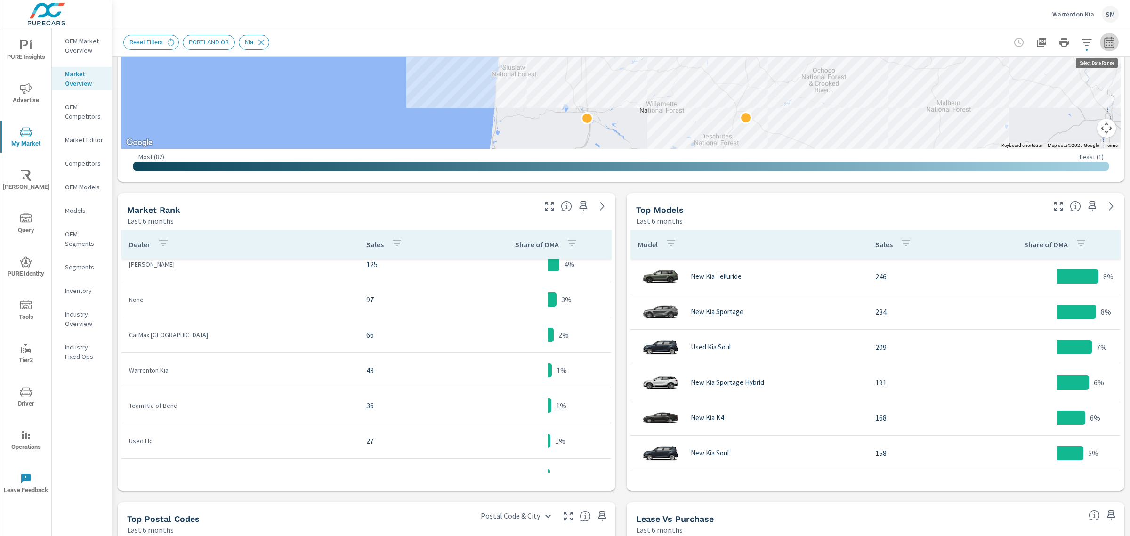
click at [1104, 40] on icon "button" at bounding box center [1109, 41] width 10 height 11
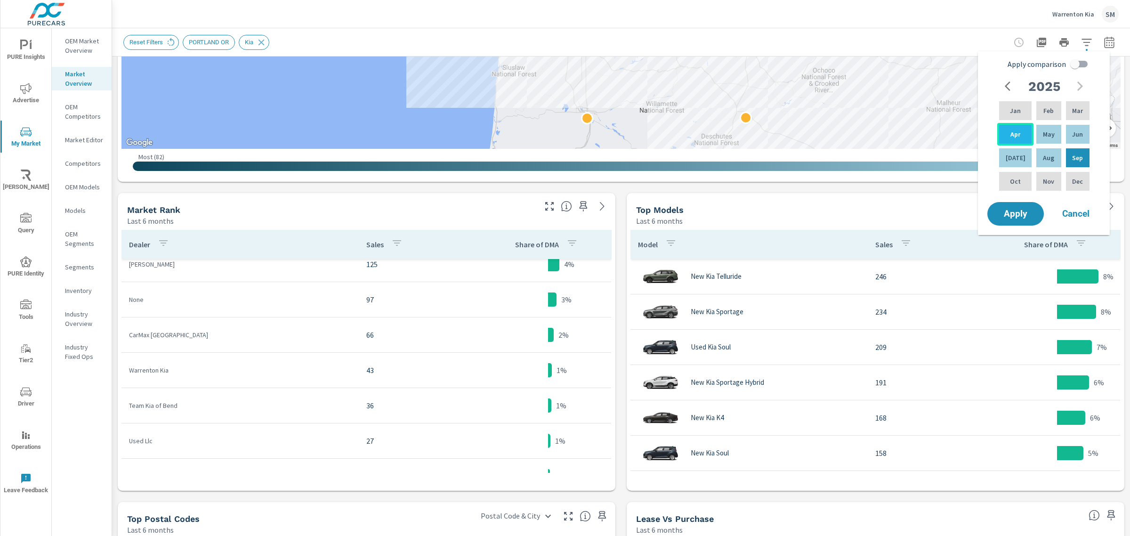
click at [1016, 125] on div "Apr" at bounding box center [1015, 134] width 36 height 23
click at [1015, 128] on div "Apr" at bounding box center [1015, 134] width 36 height 23
click at [1013, 210] on span "Apply" at bounding box center [1015, 214] width 39 height 9
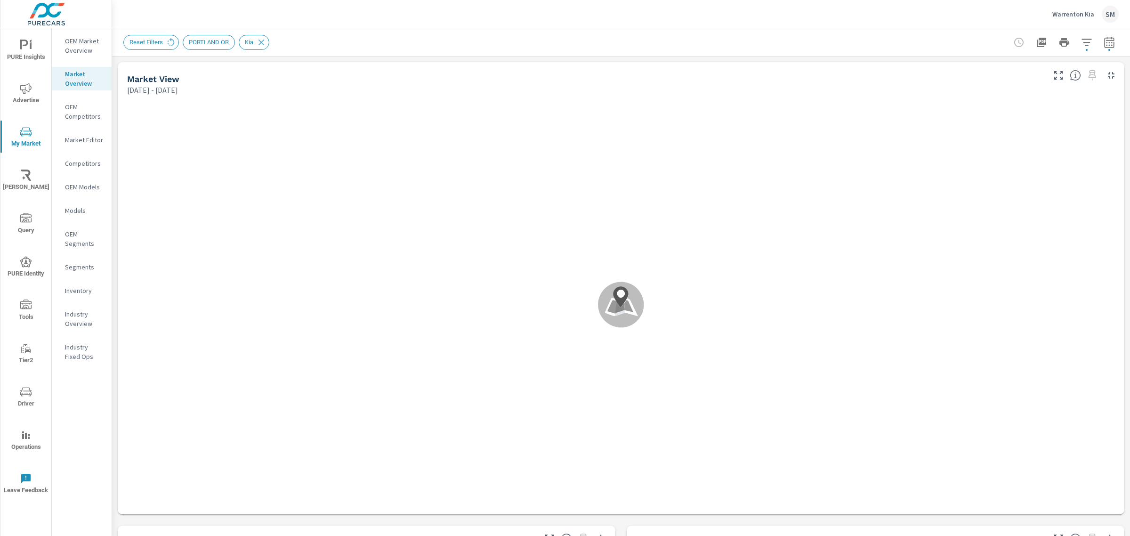
scroll to position [212, 0]
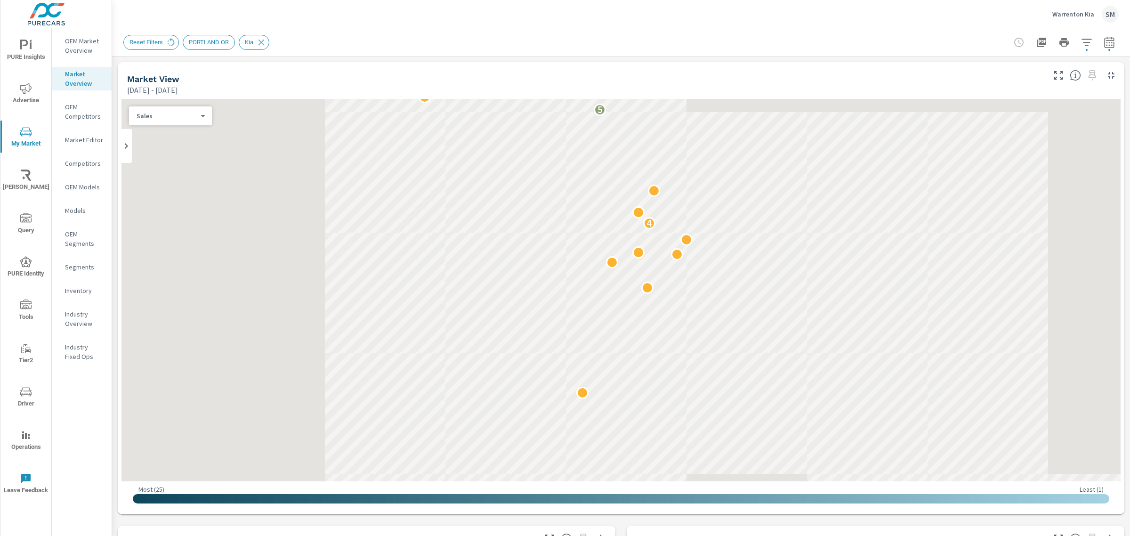
scroll to position [165, 0]
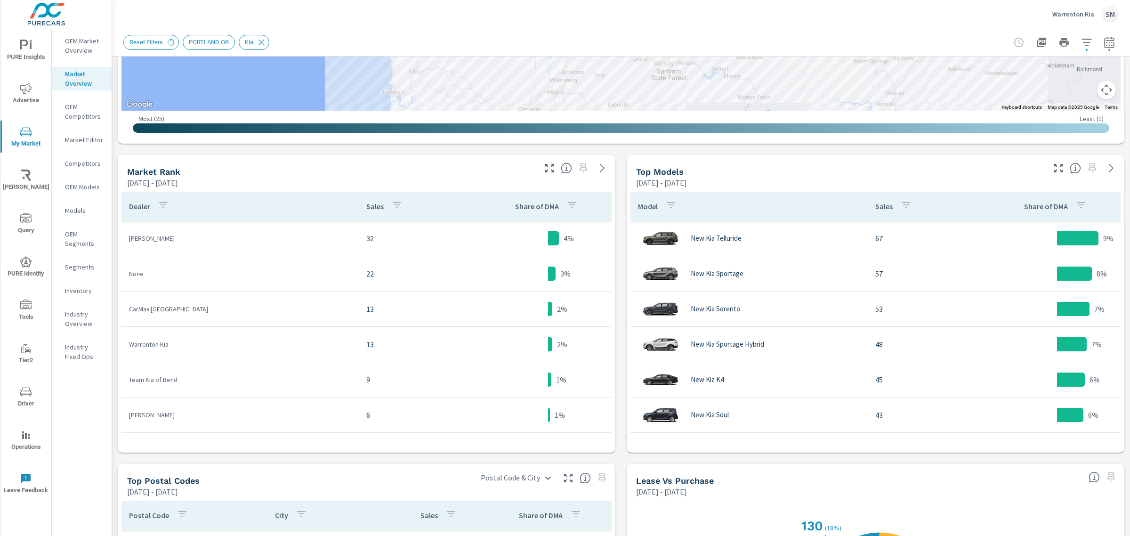
scroll to position [222, 0]
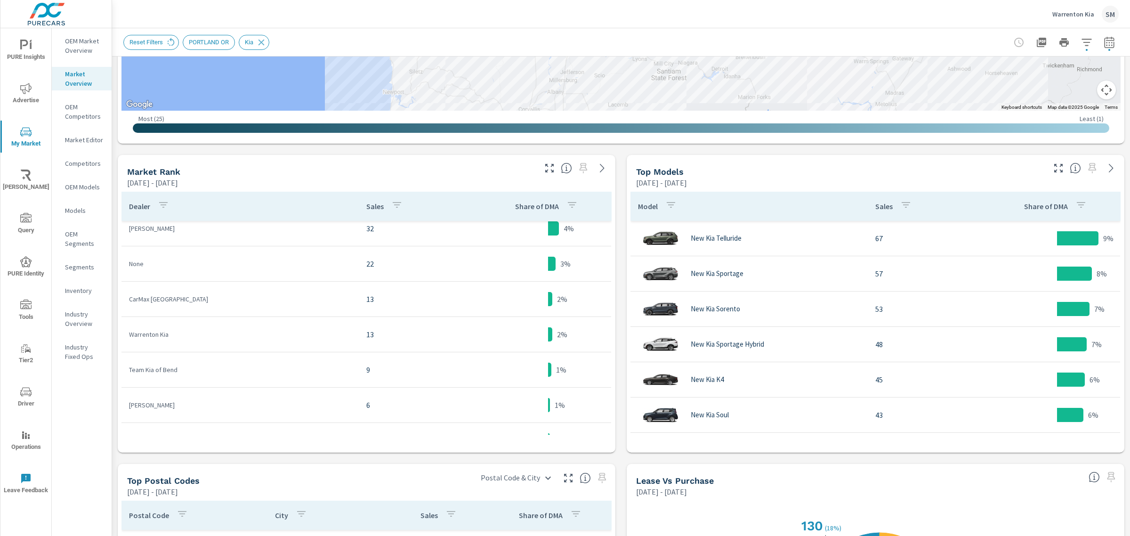
click at [373, 337] on p "13" at bounding box center [421, 334] width 111 height 11
click at [1104, 42] on icon "button" at bounding box center [1109, 42] width 11 height 11
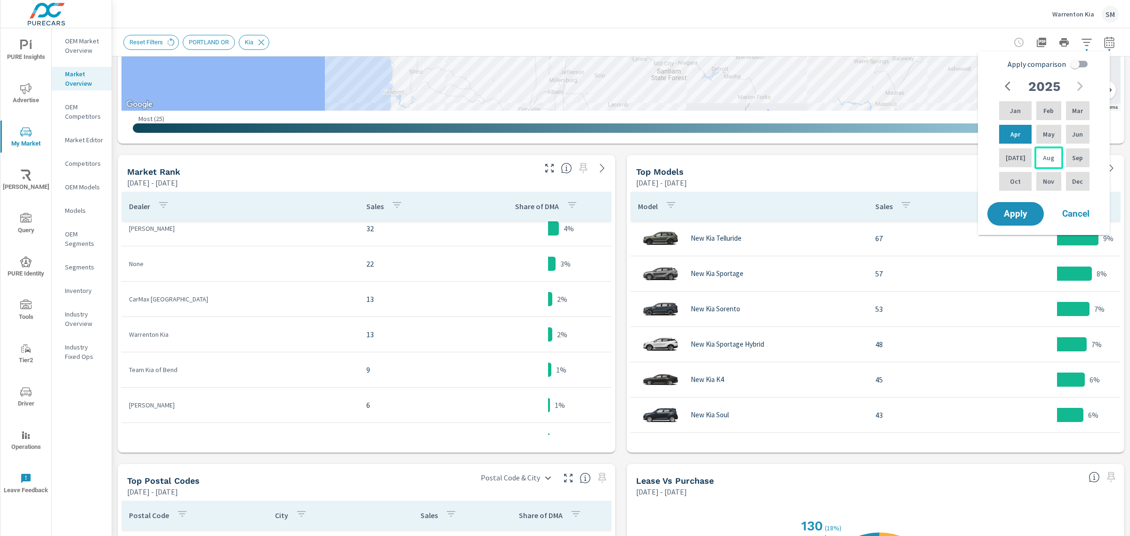
click at [1043, 153] on p "Aug" at bounding box center [1048, 157] width 11 height 9
click at [1016, 210] on span "Apply" at bounding box center [1015, 214] width 39 height 9
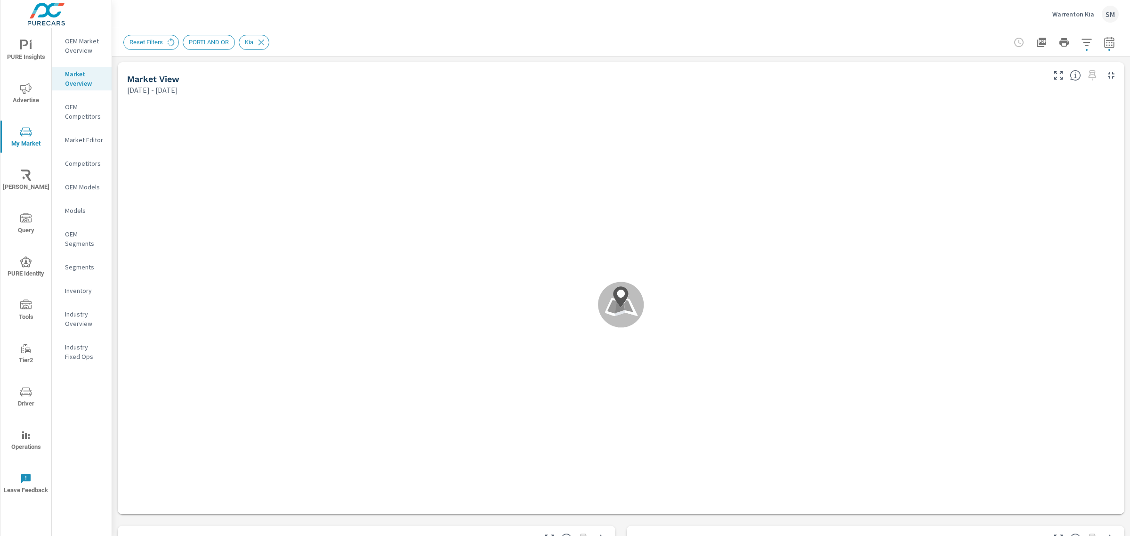
scroll to position [212, 0]
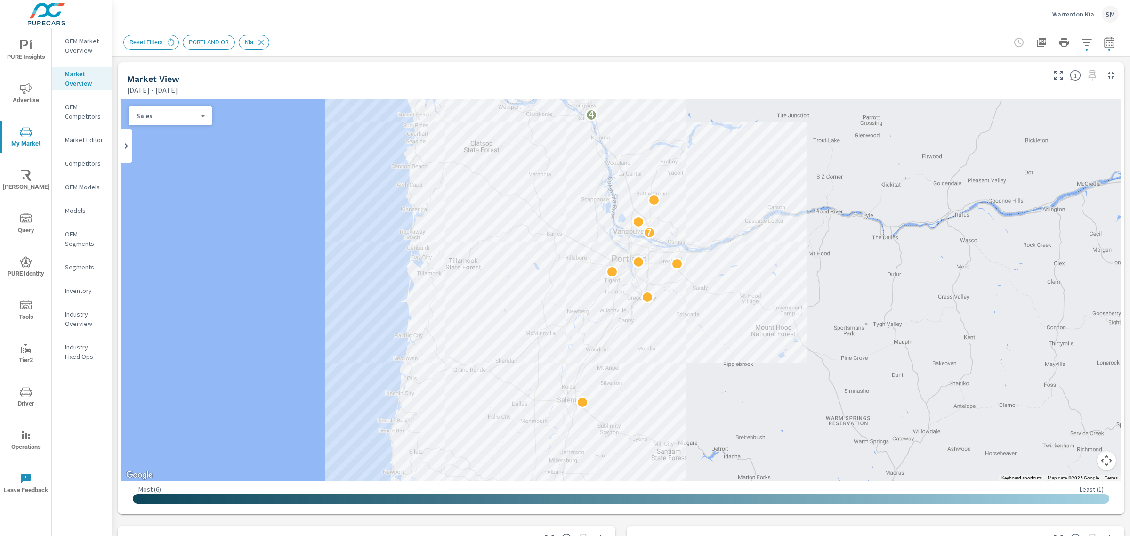
click at [112, 70] on div "PURE Insights Advertise My Market Riley AI Query PURE Identity Tools Tier2 Driv…" at bounding box center [56, 268] width 112 height 536
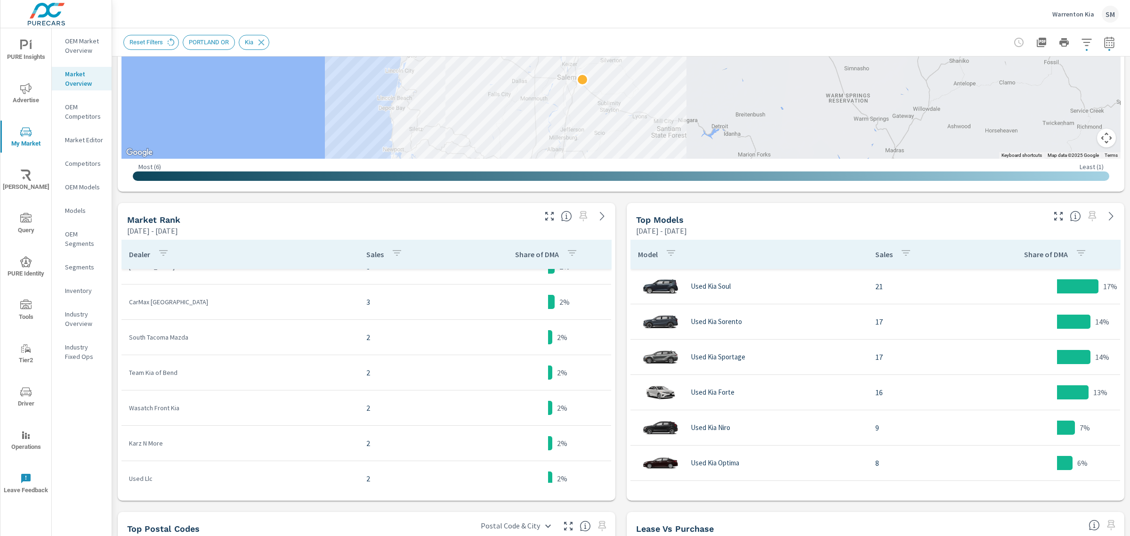
scroll to position [346, 0]
click at [1102, 48] on button "button" at bounding box center [1109, 42] width 19 height 19
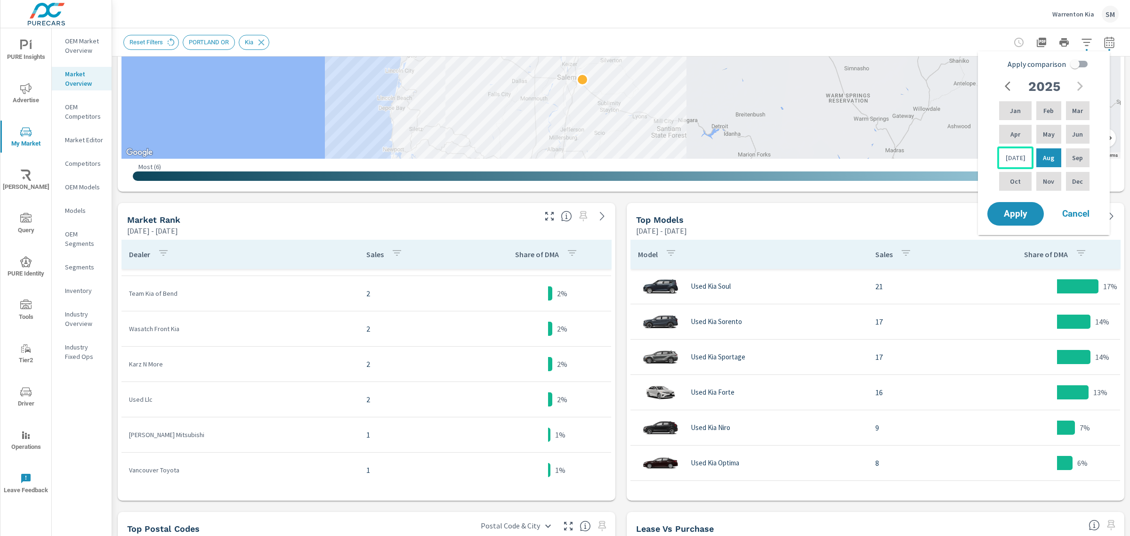
click at [1015, 159] on p "Jul" at bounding box center [1016, 157] width 20 height 9
click at [1011, 213] on span "Apply" at bounding box center [1015, 214] width 39 height 9
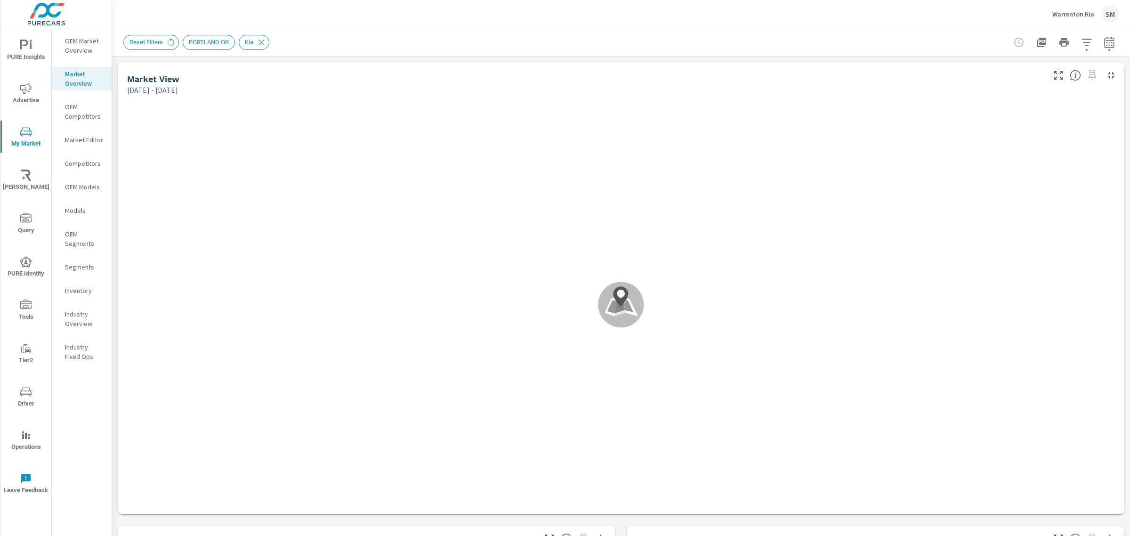
scroll to position [318, 0]
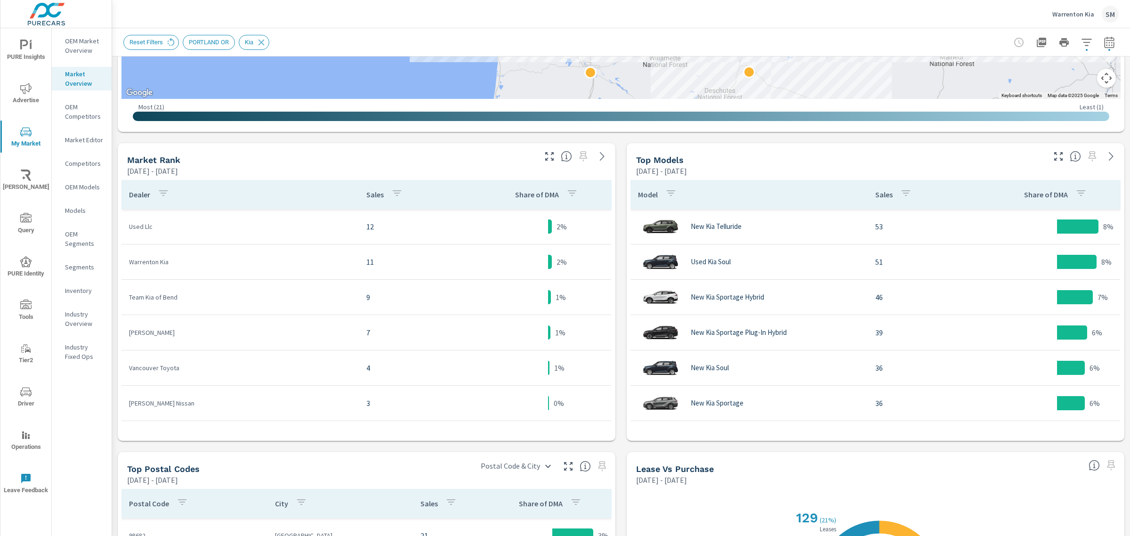
scroll to position [331, 0]
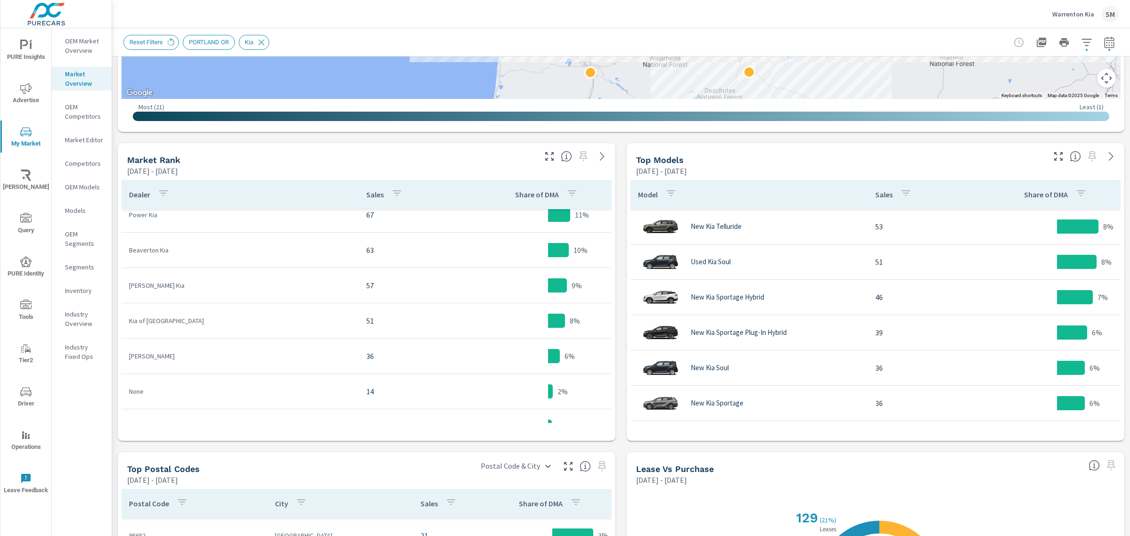
scroll to position [76, 0]
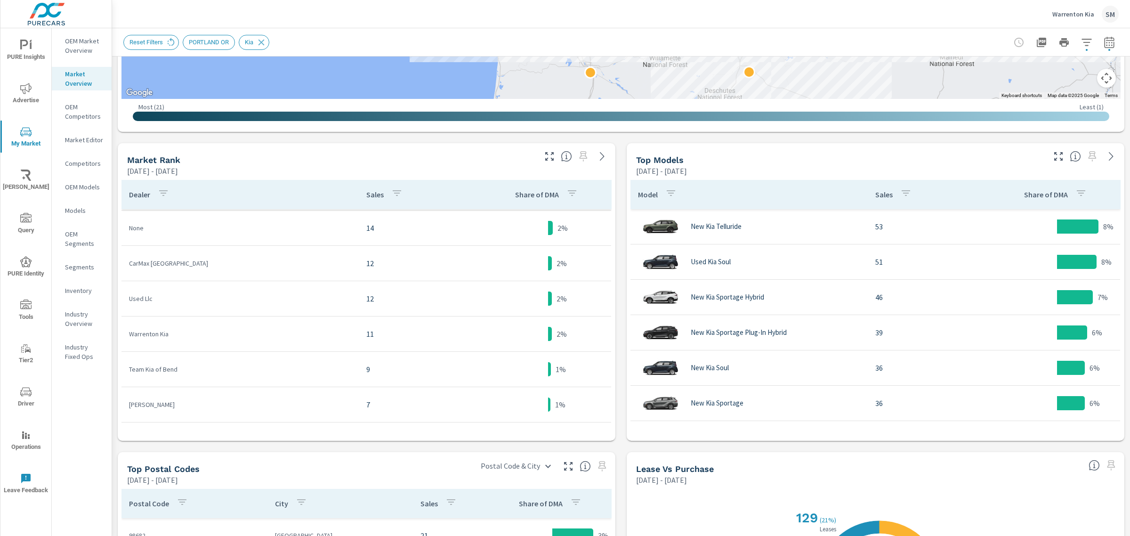
scroll to position [253, 0]
click at [1104, 41] on icon "button" at bounding box center [1109, 42] width 11 height 11
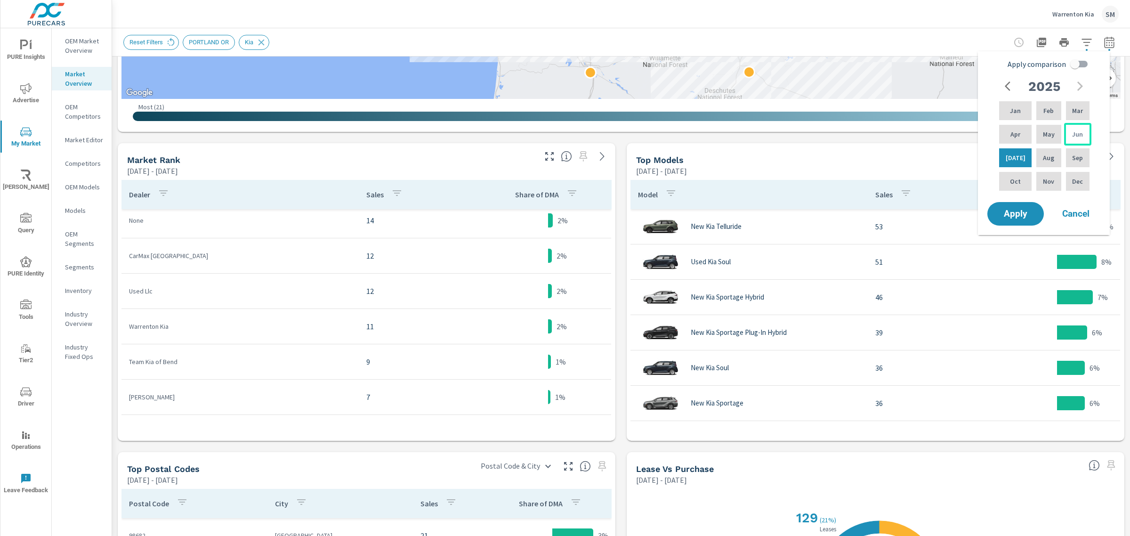
click at [1069, 133] on div "Jun" at bounding box center [1077, 134] width 27 height 23
click at [1018, 210] on span "Apply" at bounding box center [1015, 214] width 39 height 9
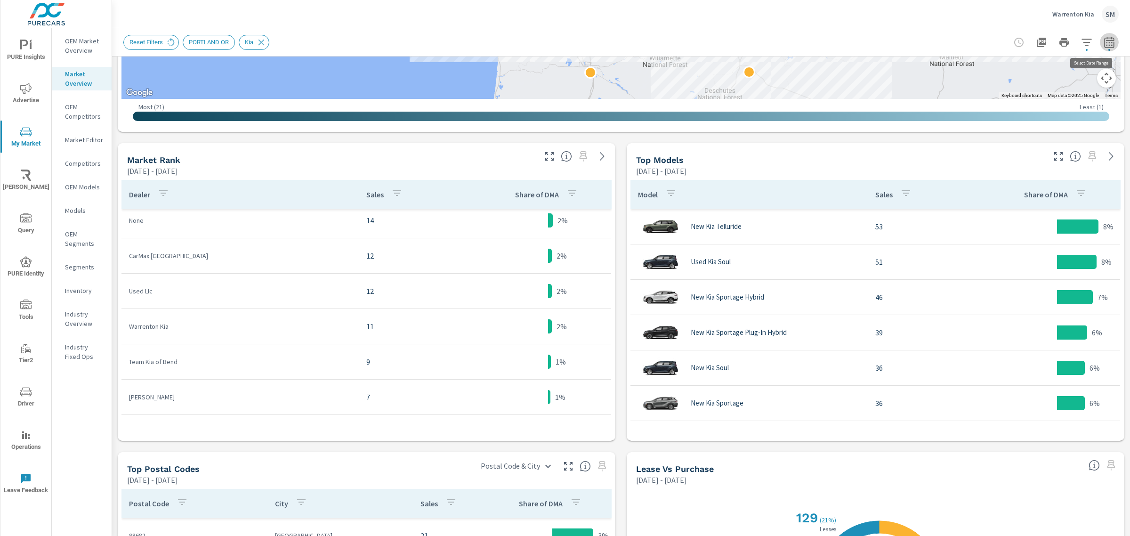
click at [1104, 41] on icon "button" at bounding box center [1109, 42] width 11 height 11
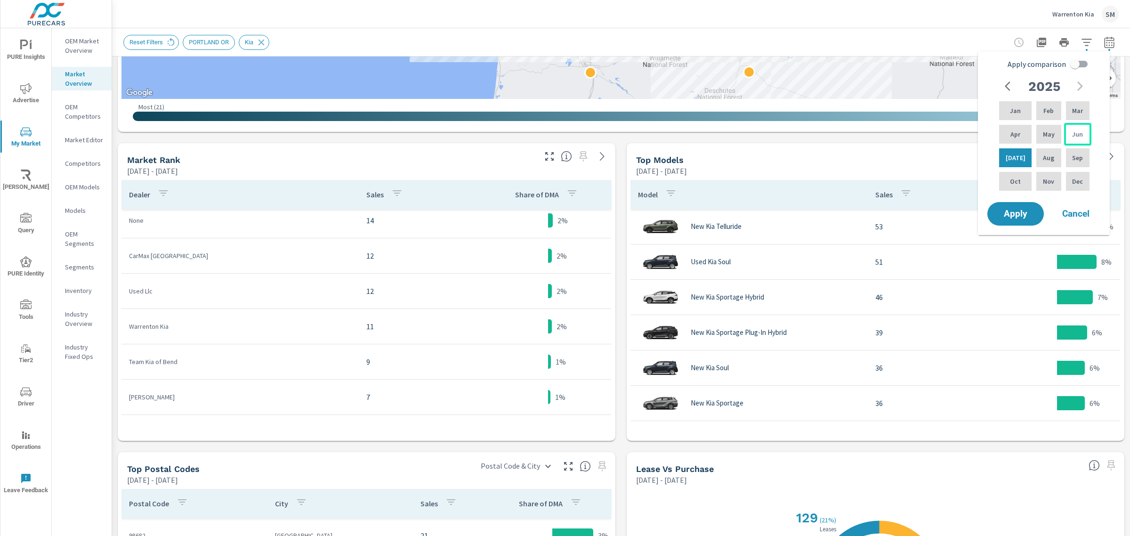
click at [1070, 132] on div "Jun" at bounding box center [1077, 134] width 27 height 23
click at [1012, 212] on span "Apply" at bounding box center [1015, 214] width 39 height 9
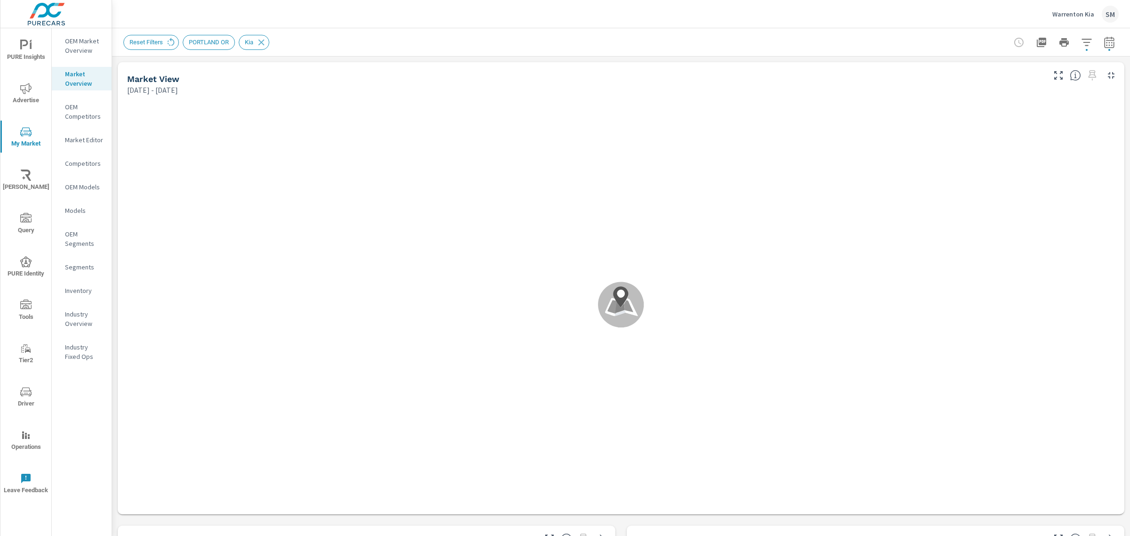
scroll to position [247, 0]
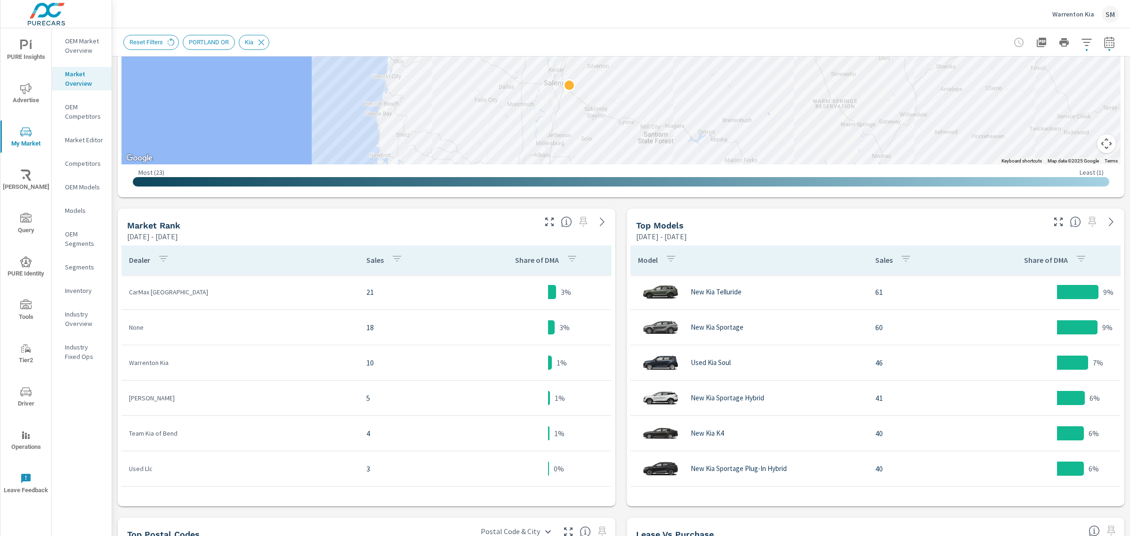
scroll to position [279, 0]
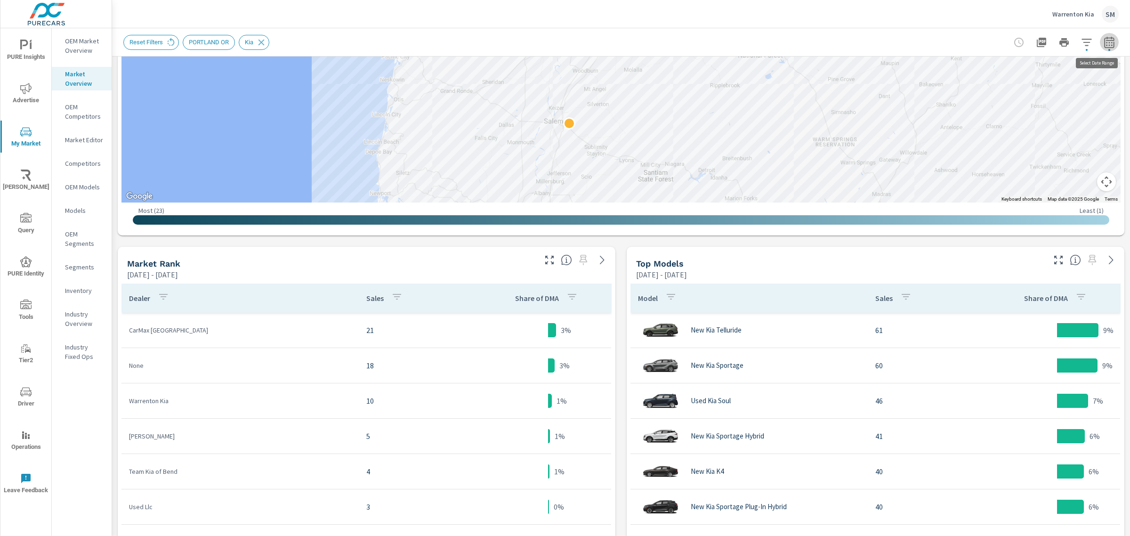
click at [1106, 45] on icon "button" at bounding box center [1109, 44] width 6 height 4
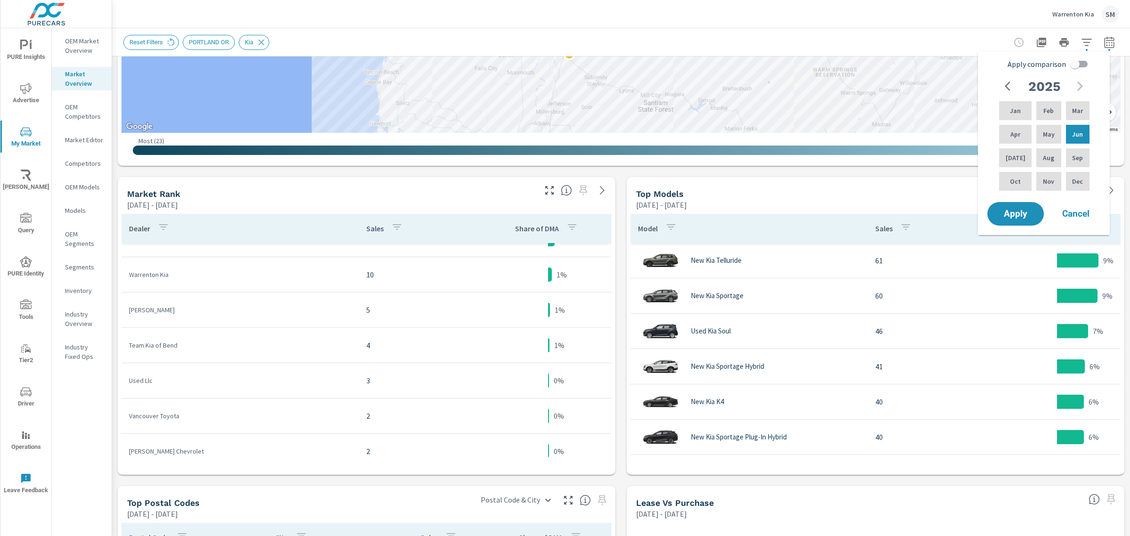
scroll to position [349, 0]
click at [1011, 158] on p "Jul" at bounding box center [1016, 157] width 20 height 9
click at [1010, 152] on div "Jul" at bounding box center [1015, 157] width 36 height 23
click at [1012, 210] on span "Apply" at bounding box center [1015, 214] width 39 height 9
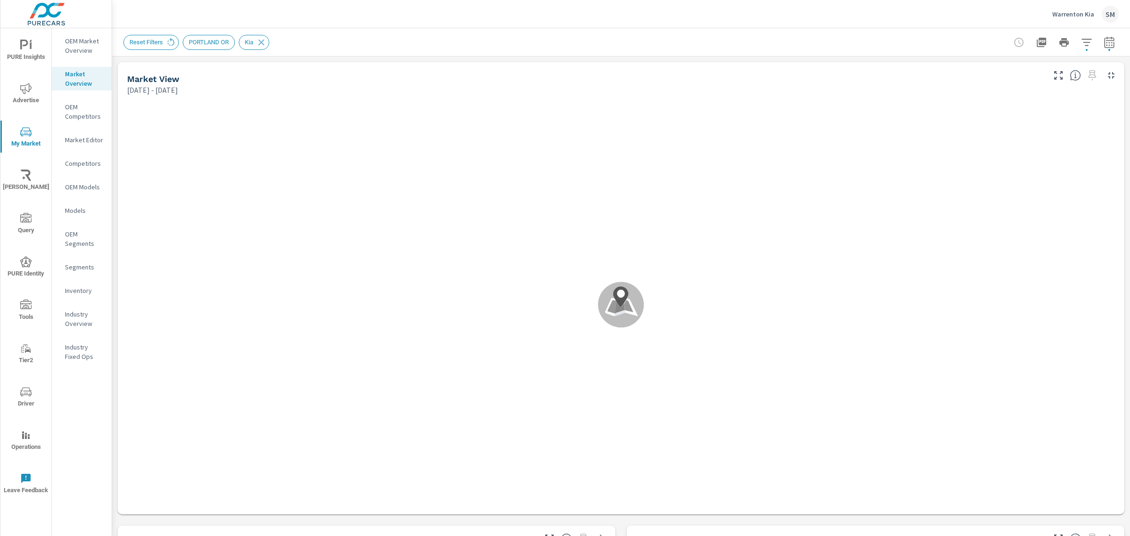
scroll to position [283, 0]
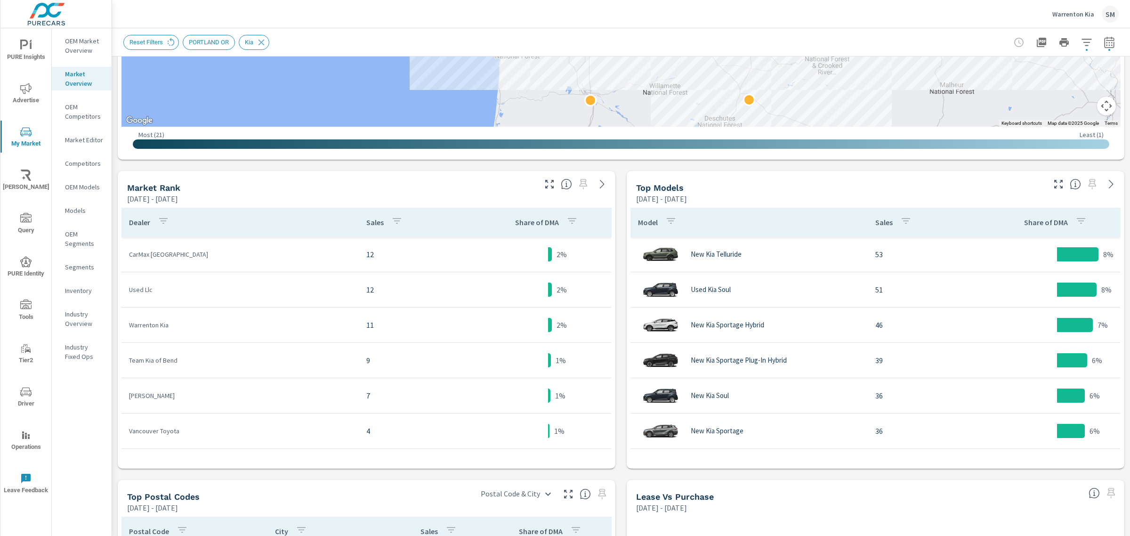
scroll to position [355, 0]
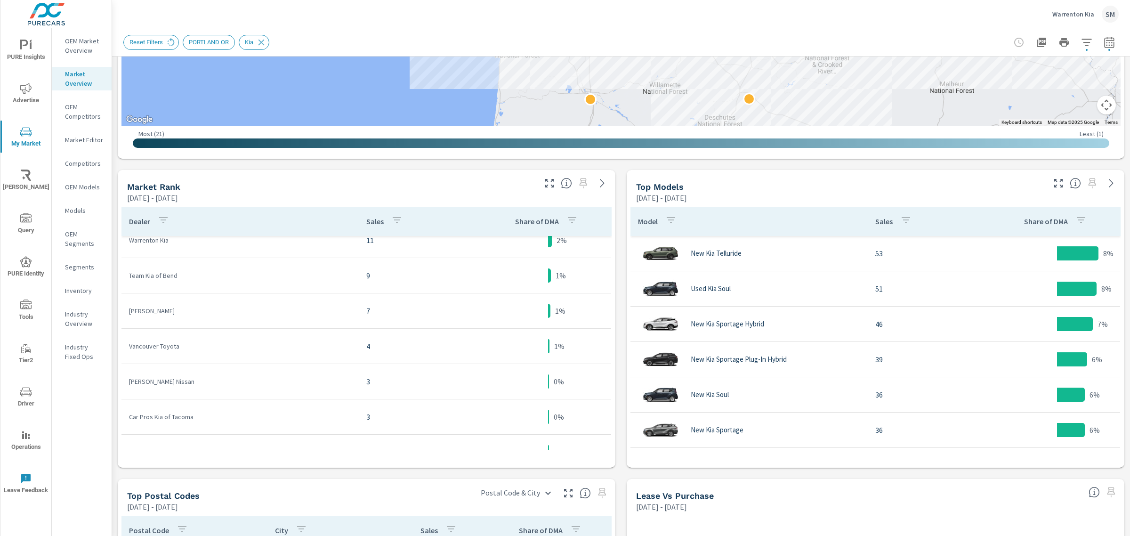
scroll to position [366, 0]
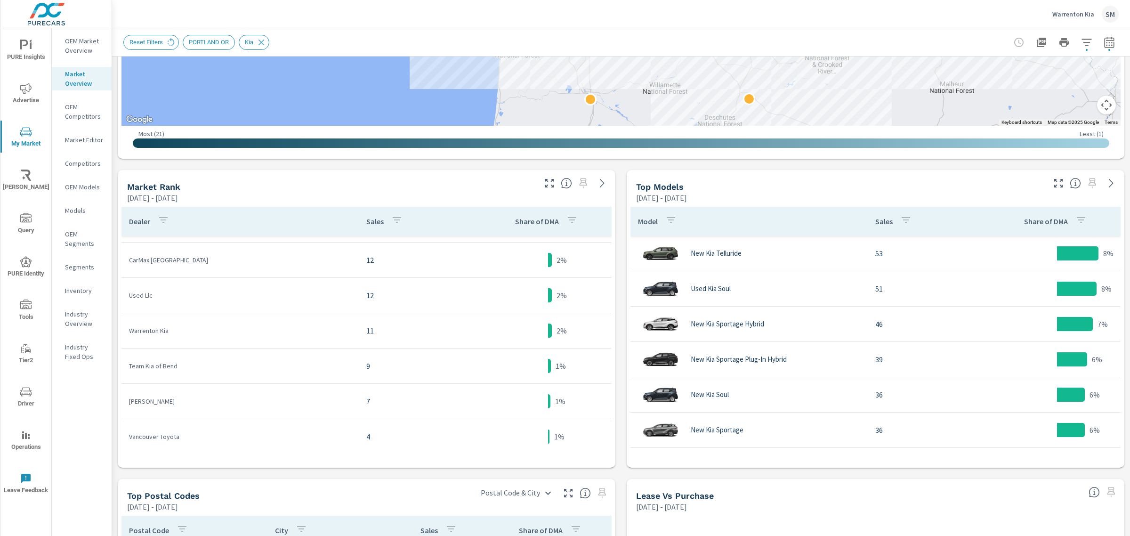
scroll to position [274, 0]
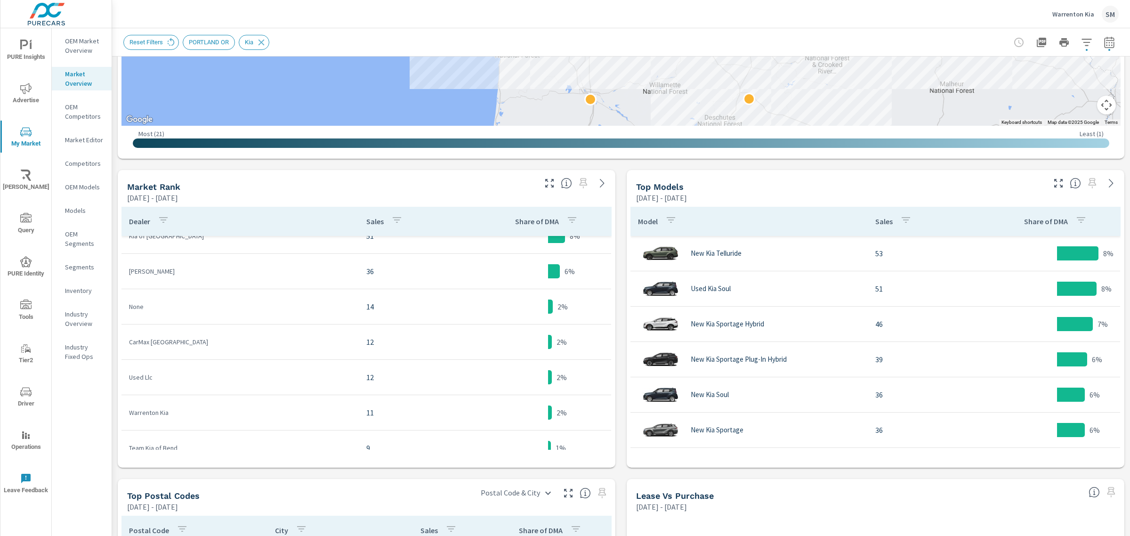
scroll to position [170, 0]
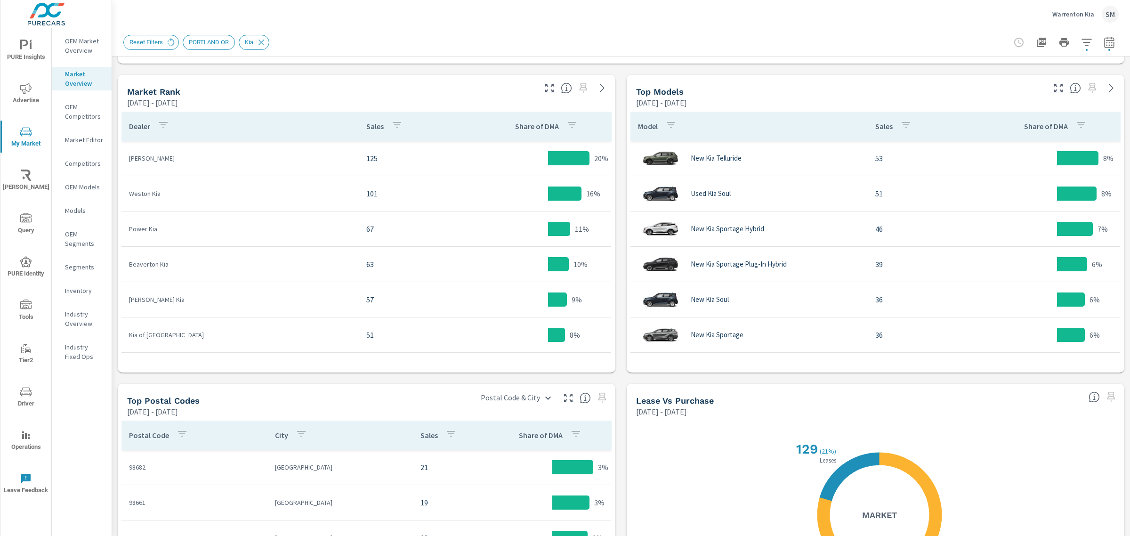
scroll to position [451, 0]
click at [1082, 39] on icon "button" at bounding box center [1087, 42] width 10 height 7
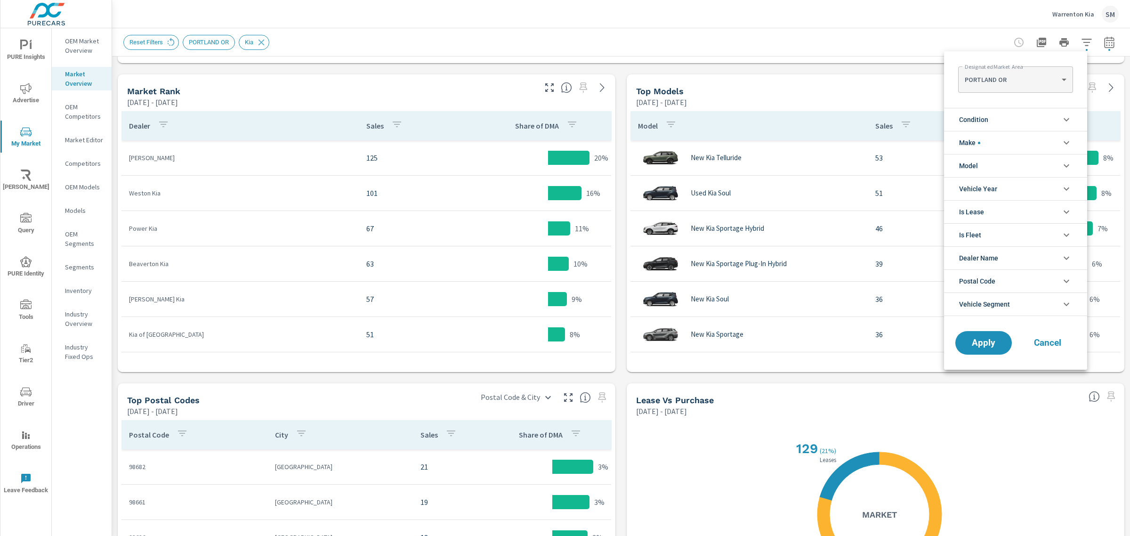
click at [1095, 40] on div at bounding box center [565, 268] width 1130 height 536
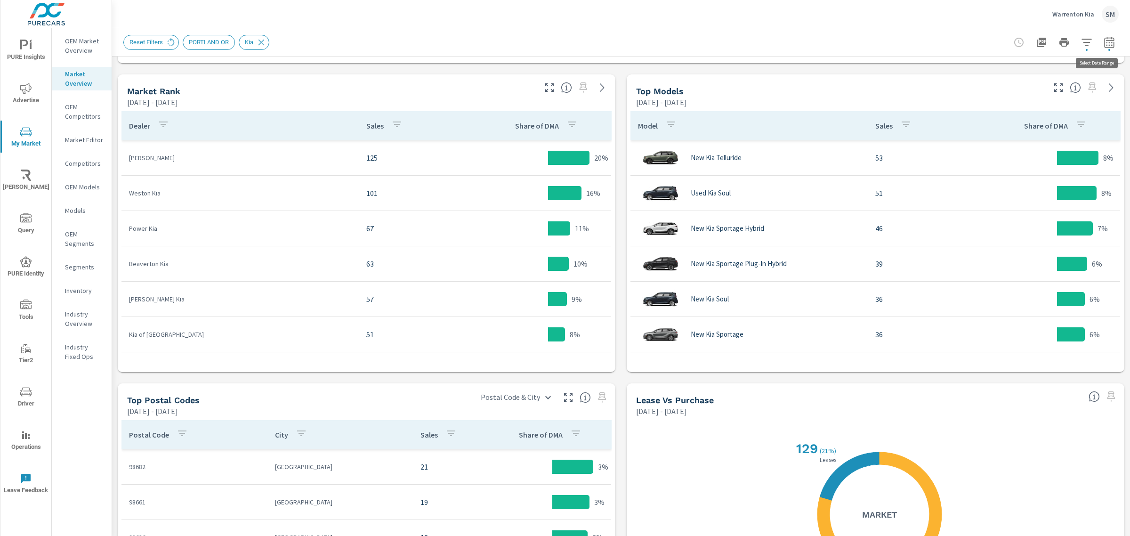
click at [1104, 41] on icon "button" at bounding box center [1109, 42] width 11 height 11
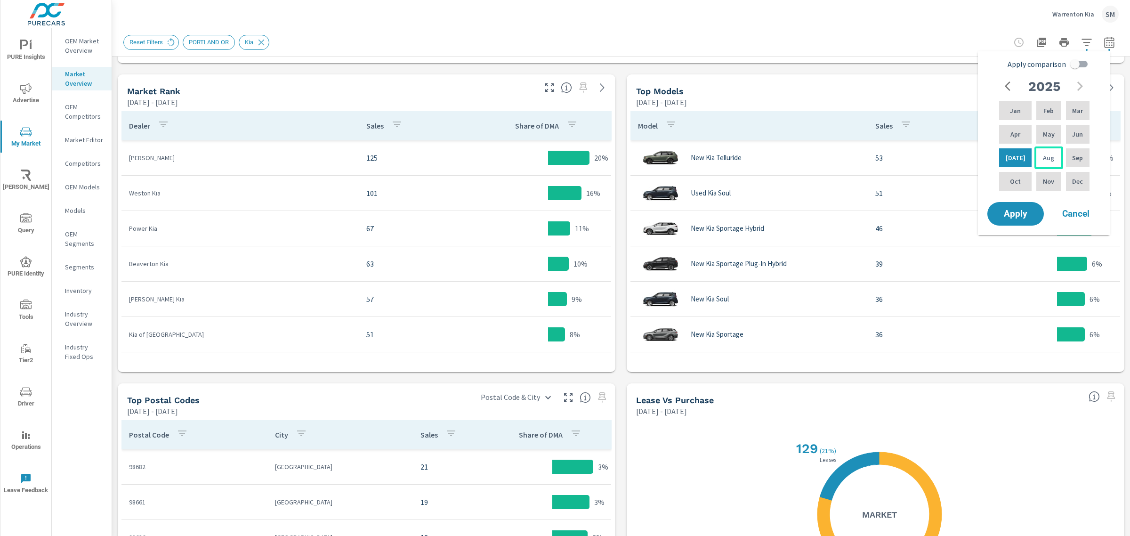
click at [1043, 153] on p "Aug" at bounding box center [1048, 157] width 11 height 9
click at [1017, 213] on span "Apply" at bounding box center [1015, 214] width 39 height 9
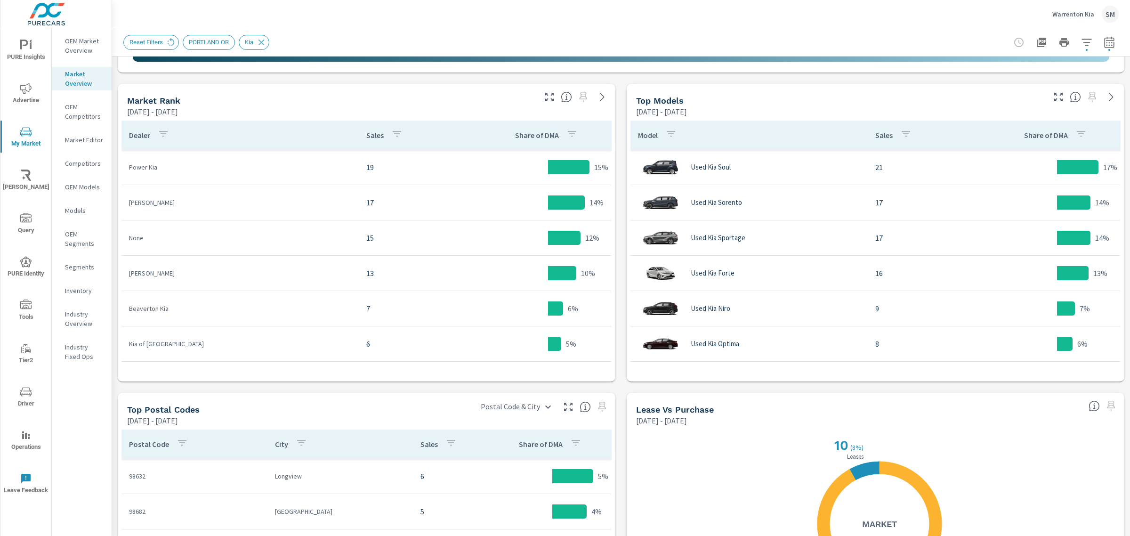
scroll to position [479, 0]
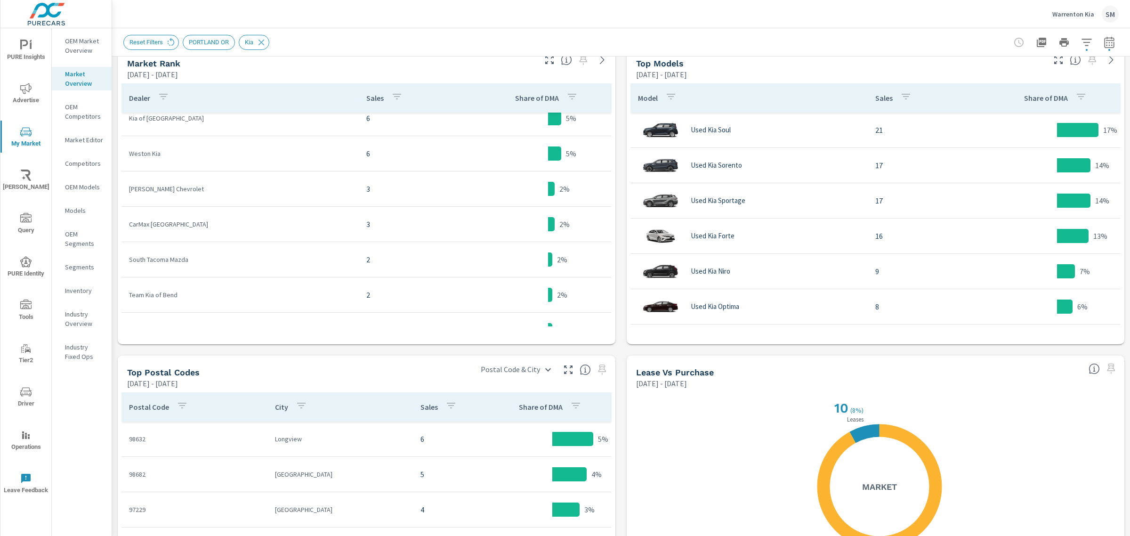
scroll to position [191, 0]
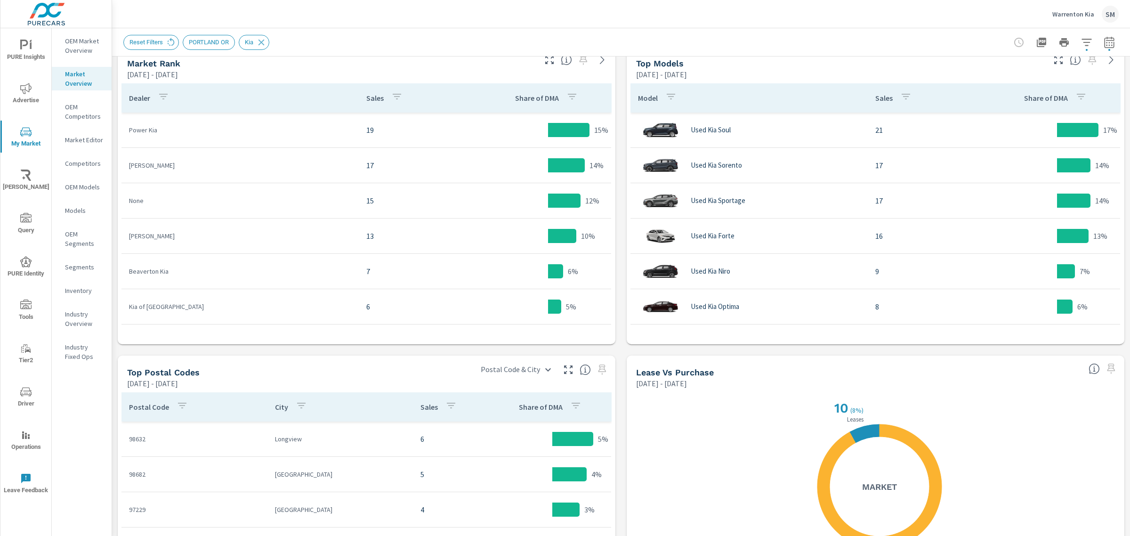
scroll to position [140, 0]
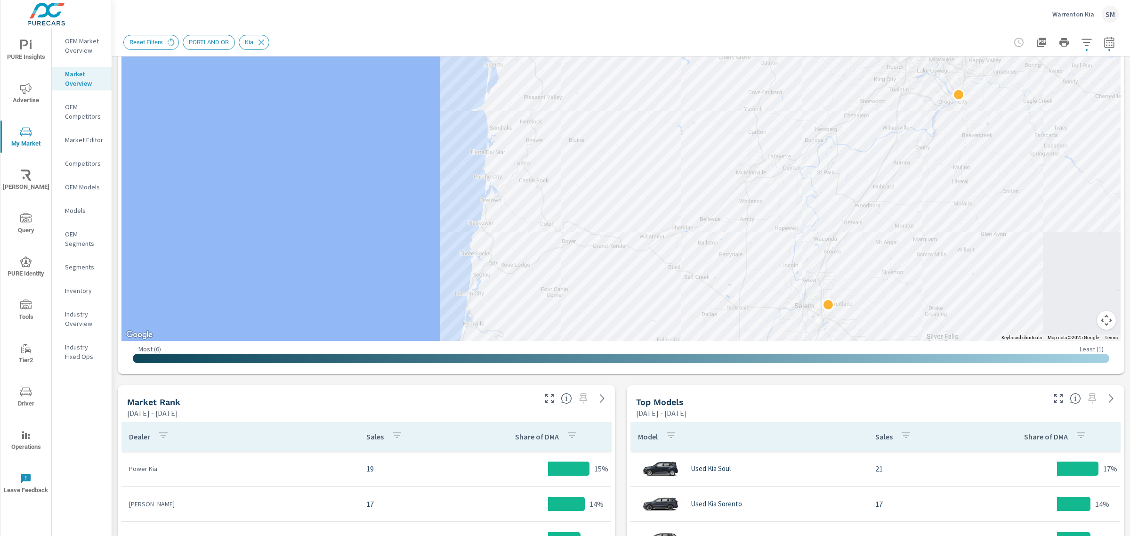
click at [115, 286] on div "Market View Aug 01, 2025 - Aug 31, 2025 ← Move left → Move right ↑ Move up ↓ Mo…" at bounding box center [621, 495] width 1018 height 1158
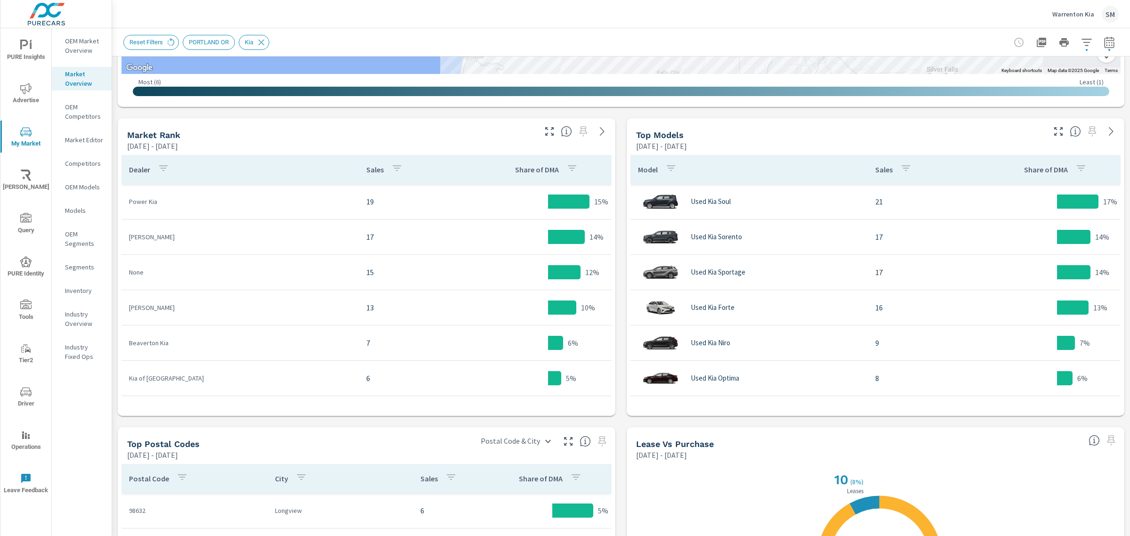
scroll to position [354, 0]
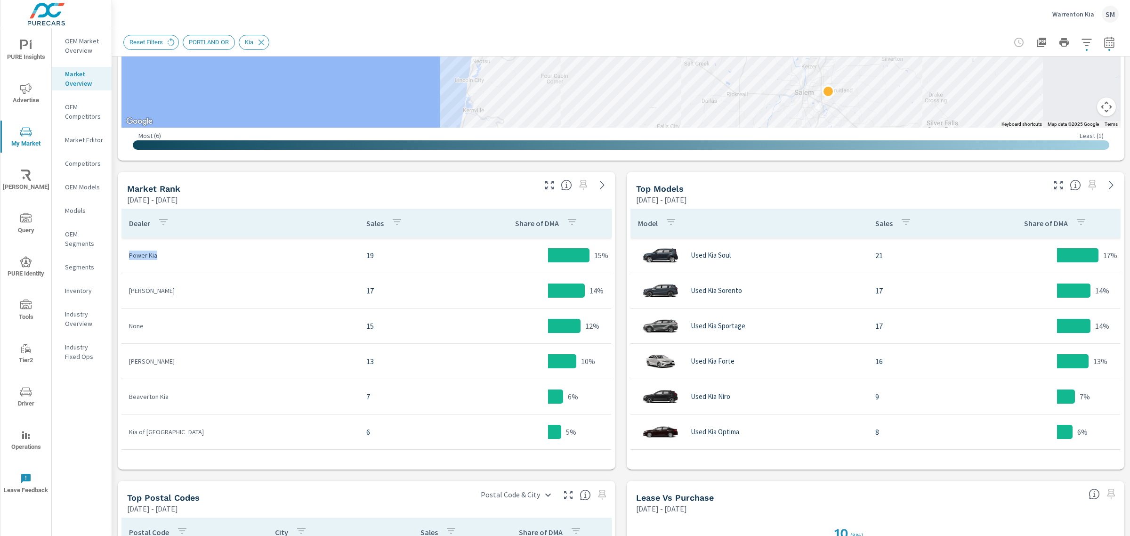
drag, startPoint x: 163, startPoint y: 254, endPoint x: 128, endPoint y: 252, distance: 34.9
click at [128, 252] on td "Power Kia" at bounding box center [239, 255] width 237 height 24
copy p "Power Kia"
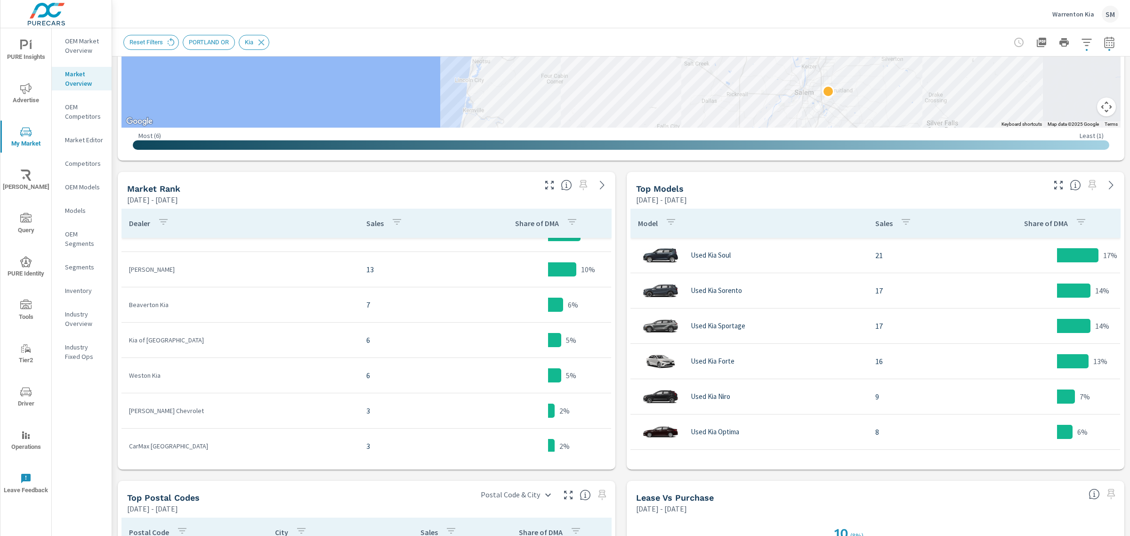
scroll to position [3, 0]
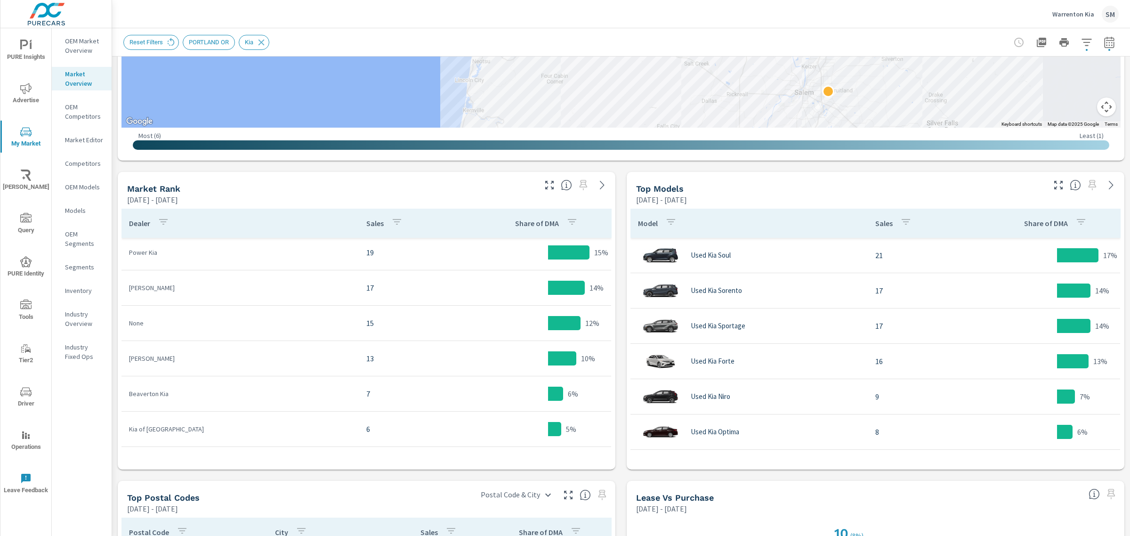
click at [610, 229] on div "Dealer Sales Share of DMA Power Kia 19 15% Dick Hannah Kia 17 14% None 15 12% D…" at bounding box center [367, 337] width 498 height 265
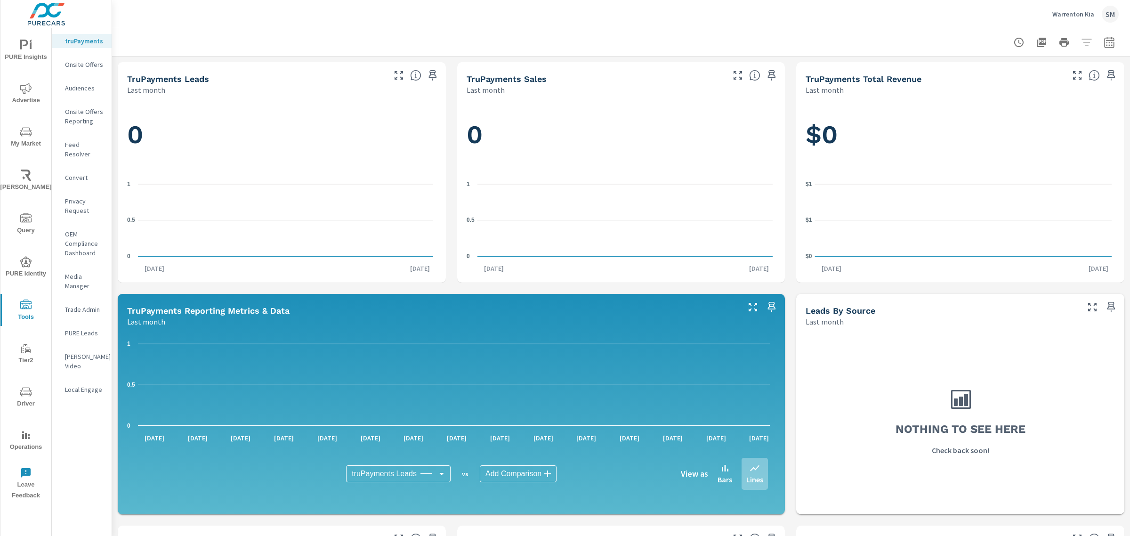
click at [1081, 41] on div at bounding box center [1063, 42] width 109 height 19
click at [1078, 42] on div at bounding box center [1063, 42] width 109 height 19
click at [24, 132] on icon "nav menu" at bounding box center [25, 131] width 11 height 11
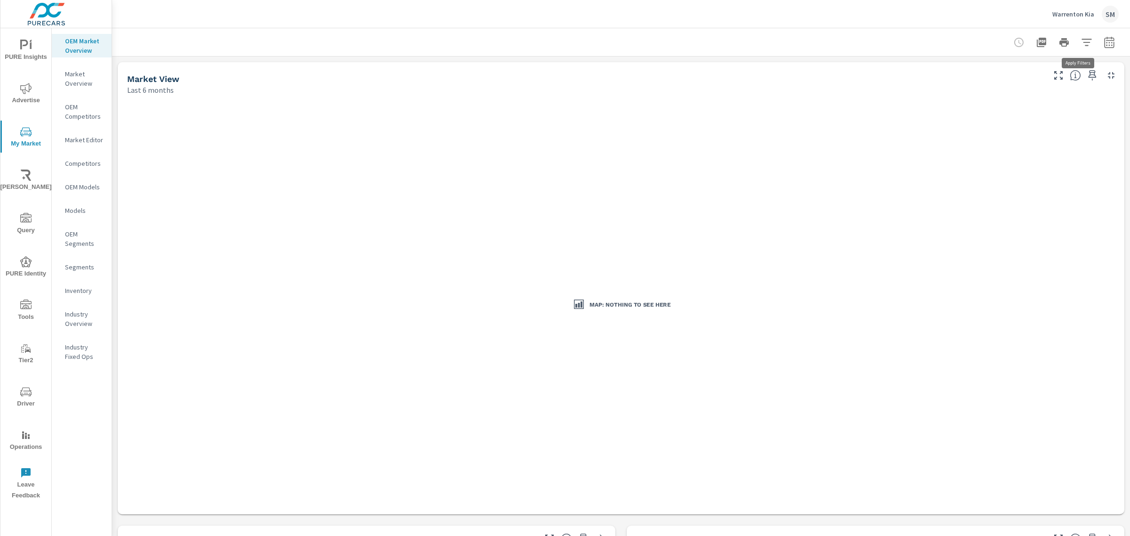
click at [1082, 39] on icon "button" at bounding box center [1087, 42] width 10 height 7
click at [1030, 64] on li "Distance Band" at bounding box center [1015, 67] width 143 height 24
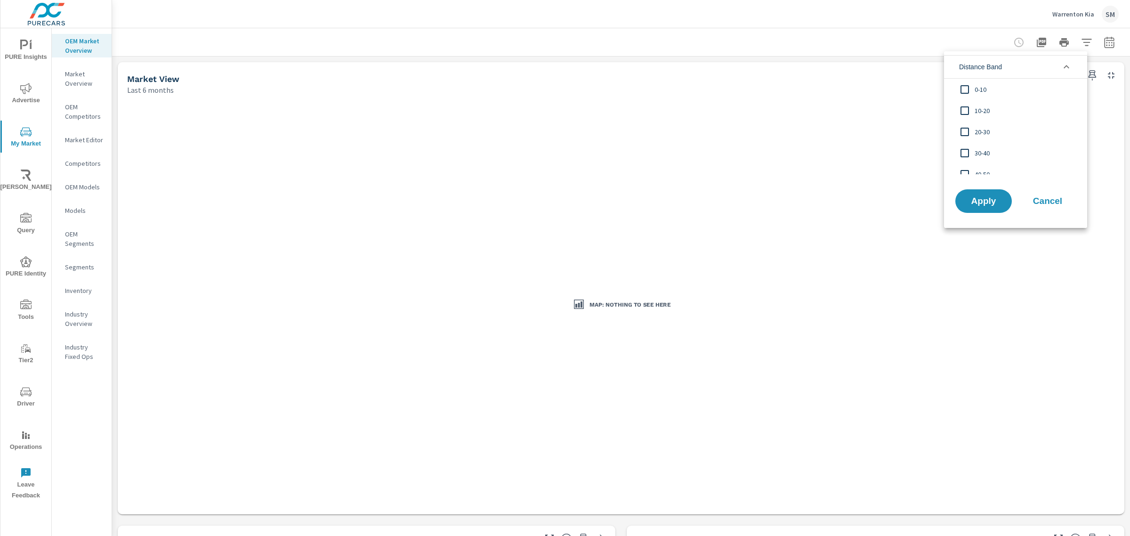
click at [1012, 65] on li "Distance Band" at bounding box center [1015, 67] width 143 height 24
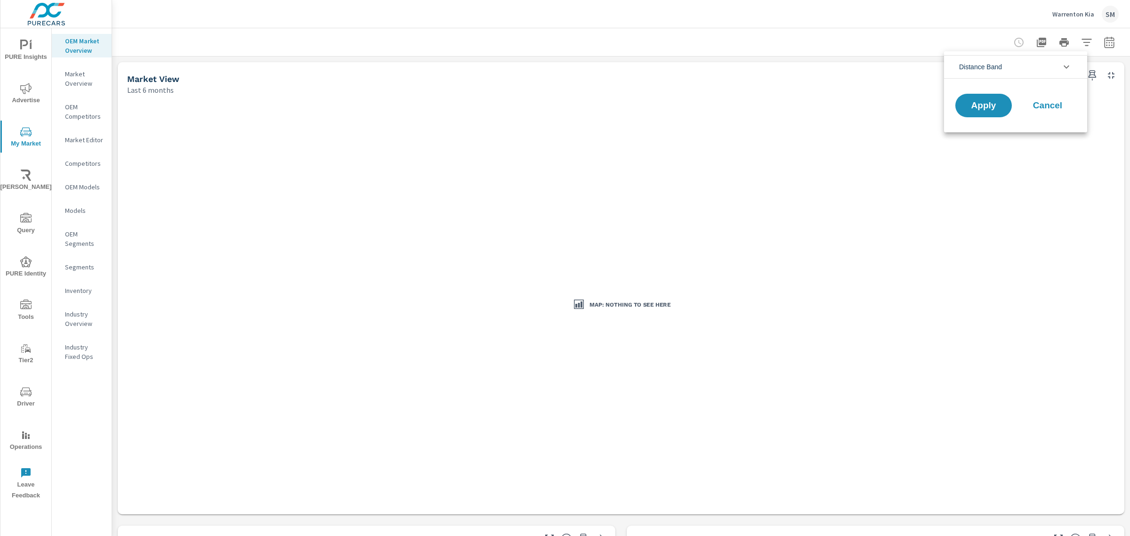
click at [1042, 105] on span "Cancel" at bounding box center [1048, 105] width 38 height 8
click at [1081, 42] on icon "button" at bounding box center [1086, 42] width 11 height 11
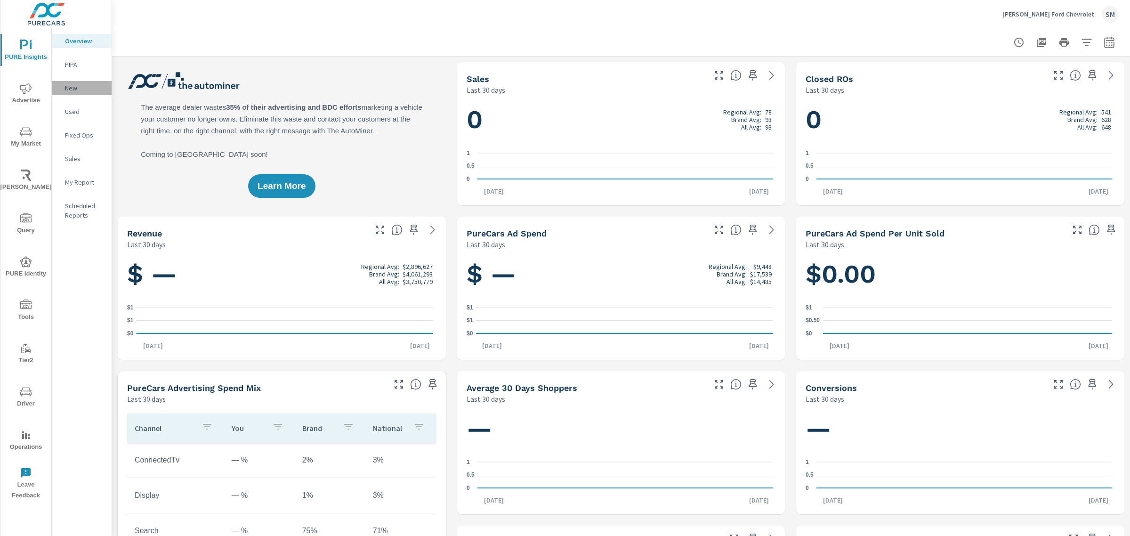
click at [72, 88] on p "New" at bounding box center [84, 87] width 39 height 9
